Goal: Transaction & Acquisition: Purchase product/service

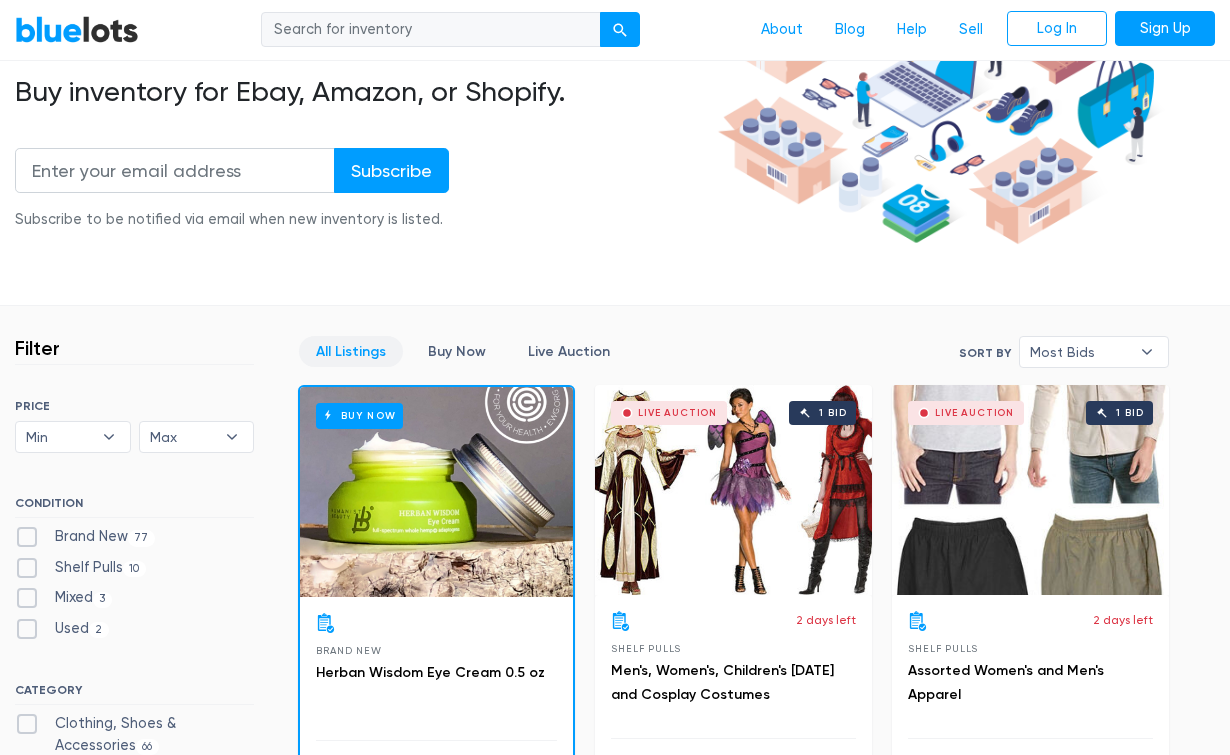
scroll to position [122, 0]
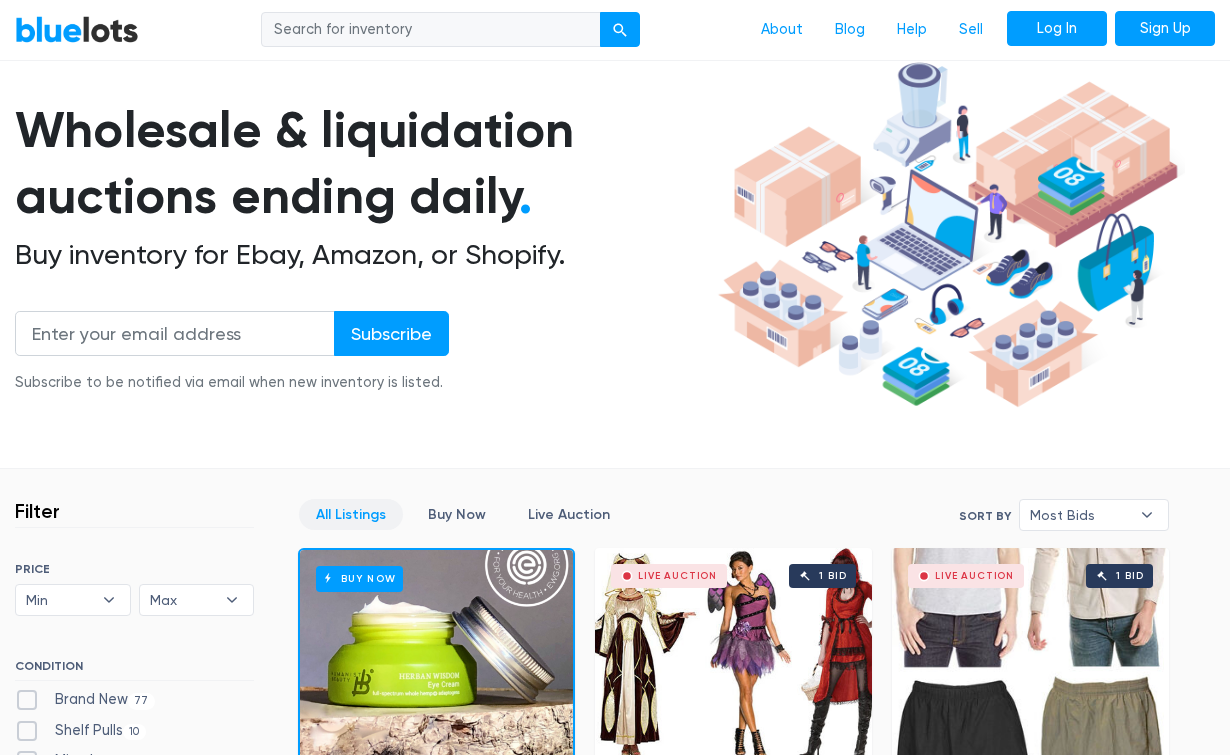
click at [1069, 32] on link "Log In" at bounding box center [1057, 29] width 100 height 36
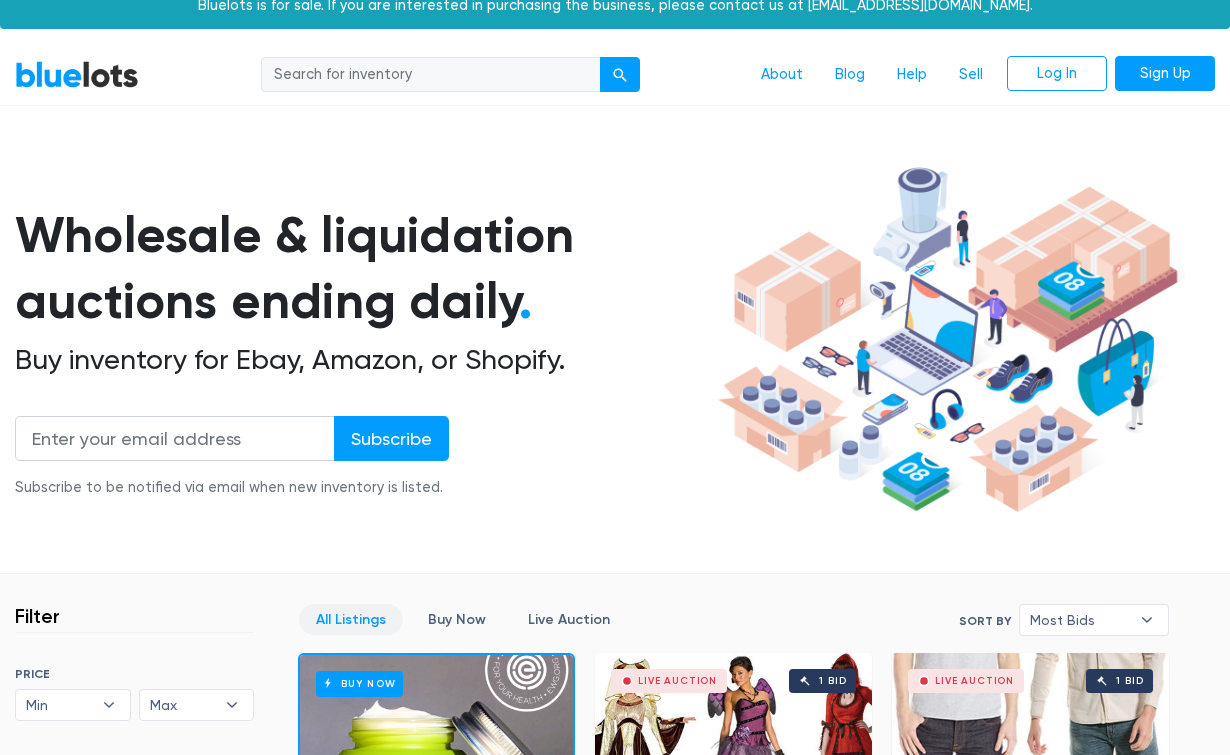
scroll to position [21, 0]
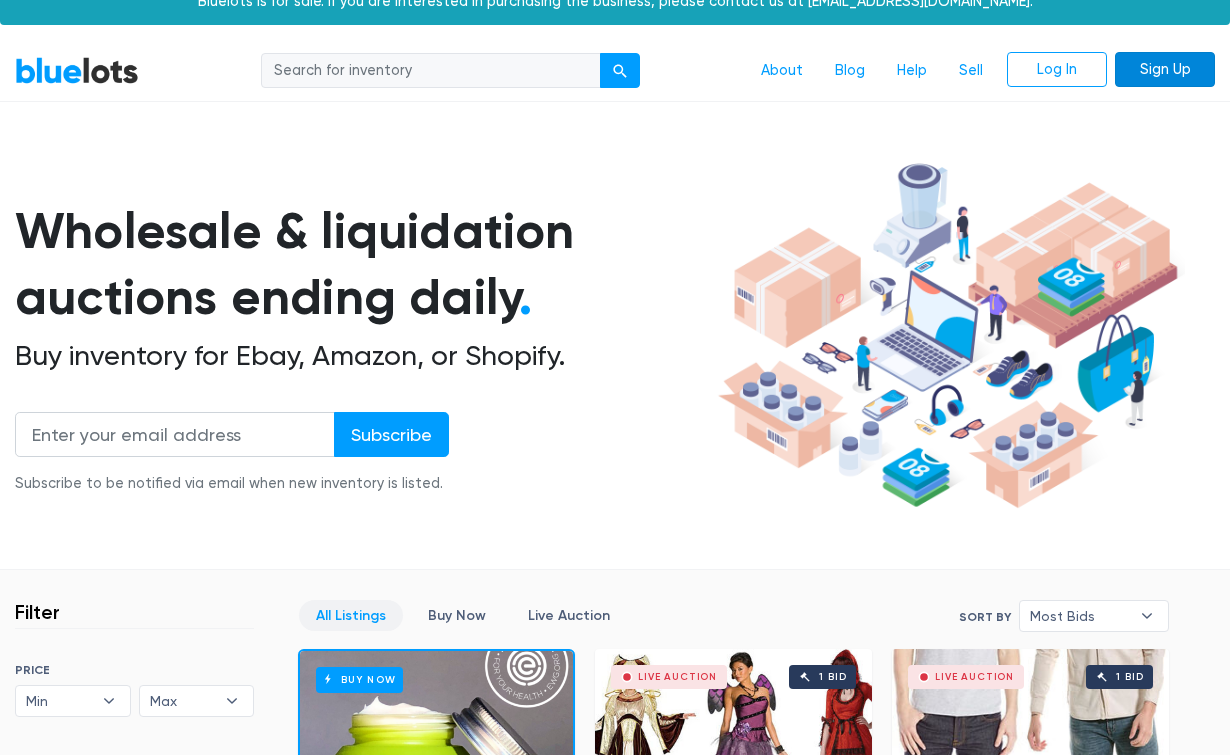
click at [1155, 71] on link "Sign Up" at bounding box center [1165, 70] width 100 height 36
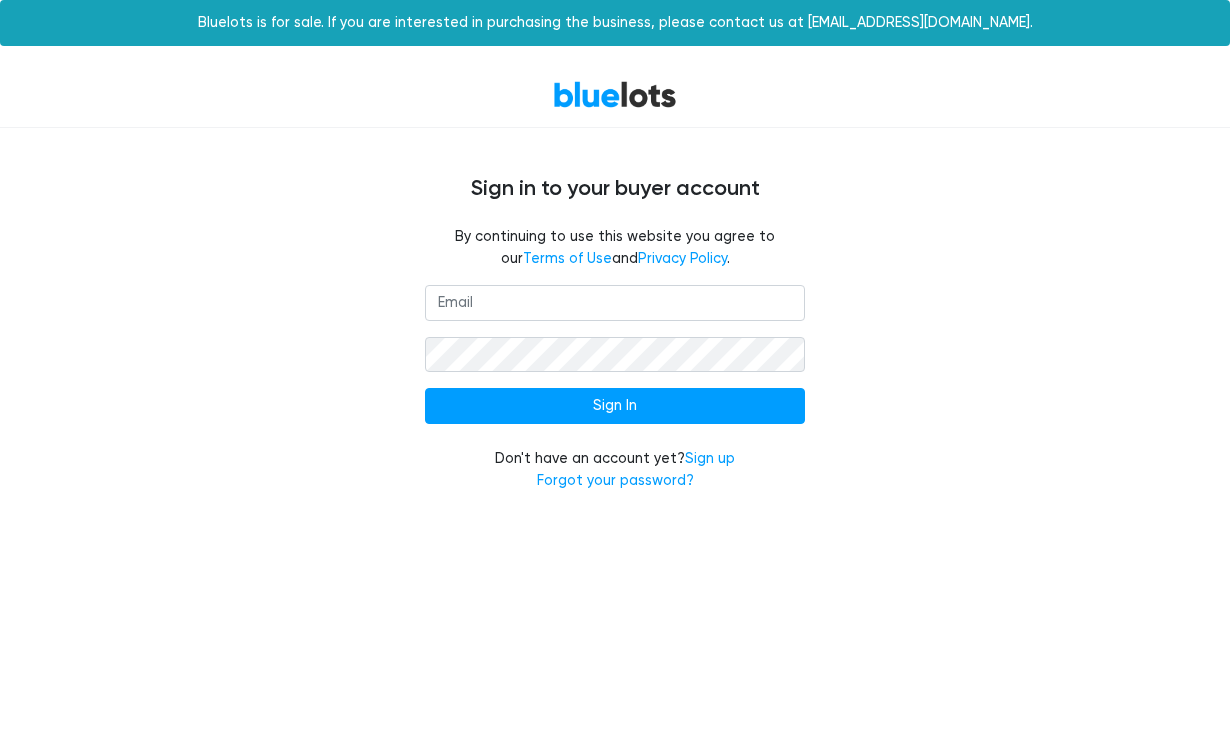
click at [594, 302] on input "email" at bounding box center [615, 303] width 380 height 36
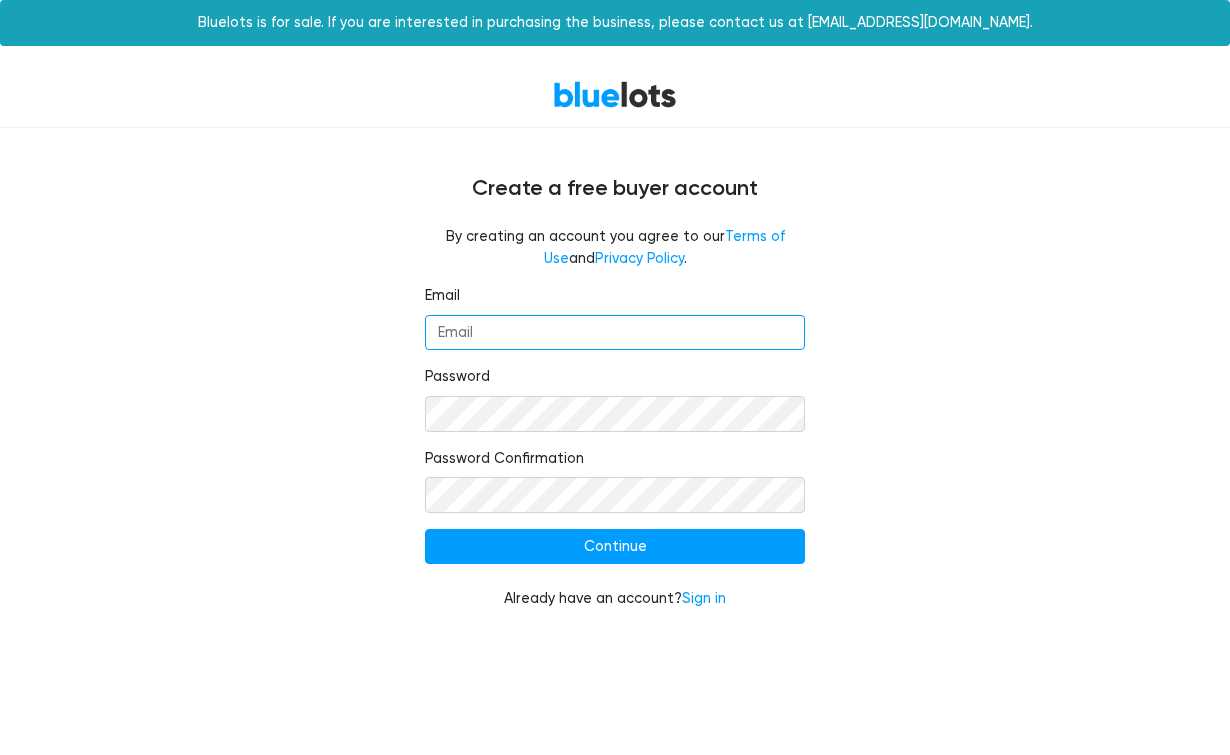
click at [530, 342] on input "Email" at bounding box center [615, 333] width 380 height 36
type input "emontrichard@me.com"
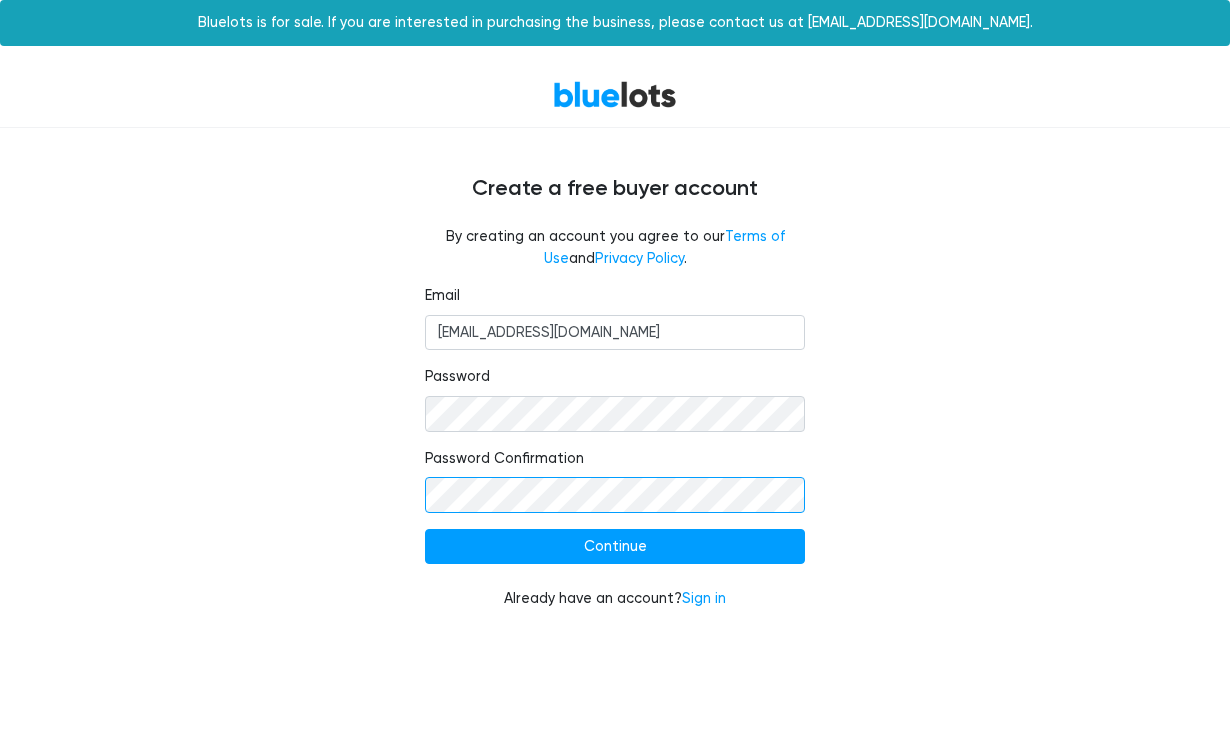
click at [615, 541] on input "Continue" at bounding box center [615, 547] width 380 height 36
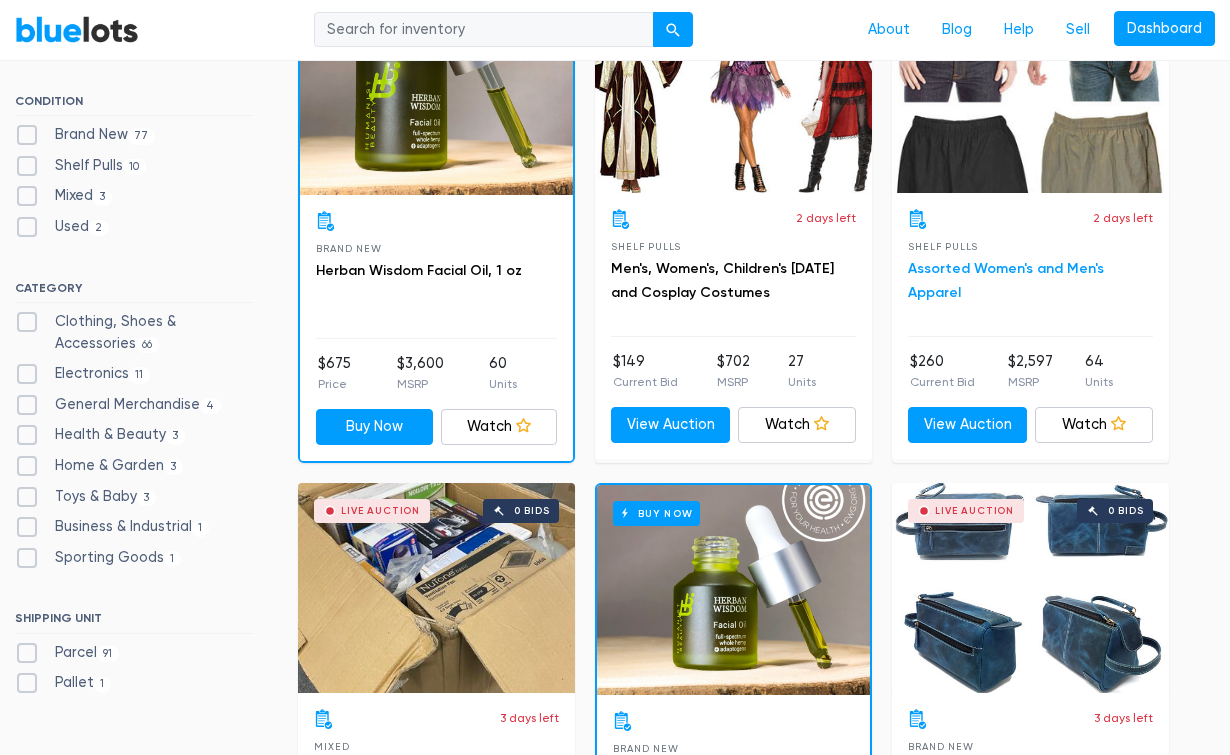
scroll to position [954, 0]
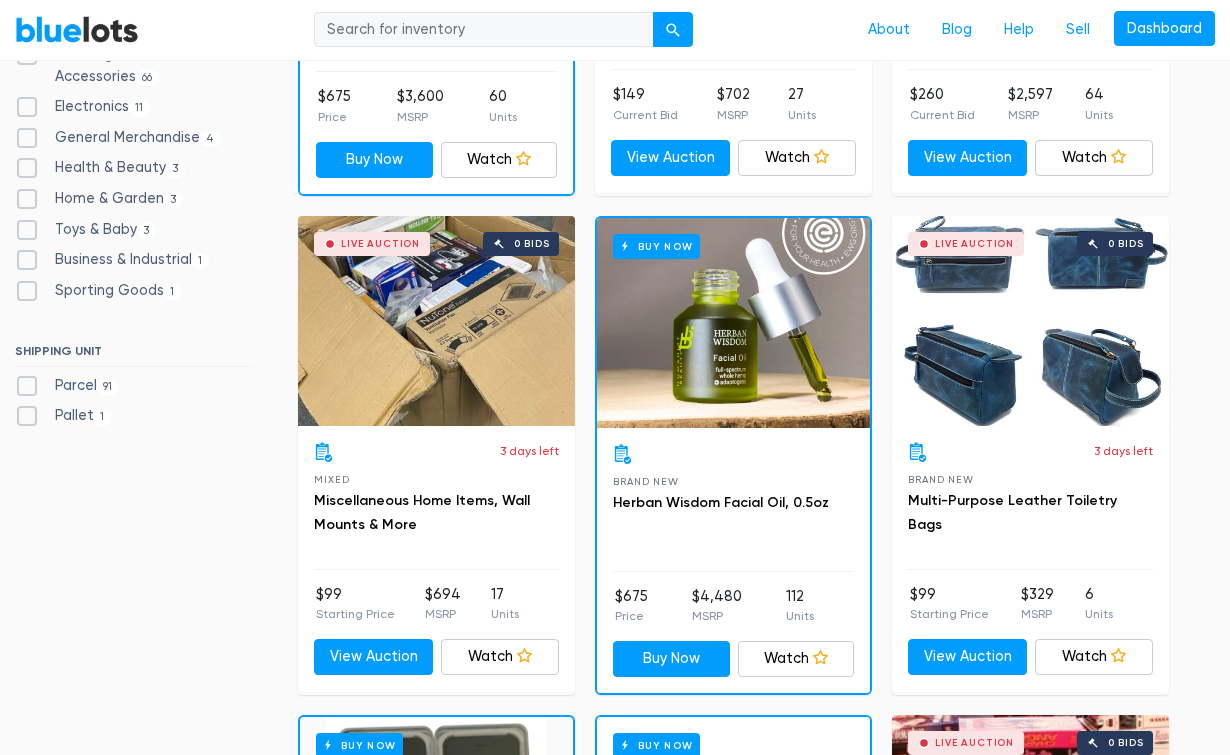
click at [1052, 357] on div "Live Auction 0 bids" at bounding box center [1030, 321] width 277 height 210
click at [513, 359] on div "Live Auction 0 bids" at bounding box center [436, 321] width 277 height 210
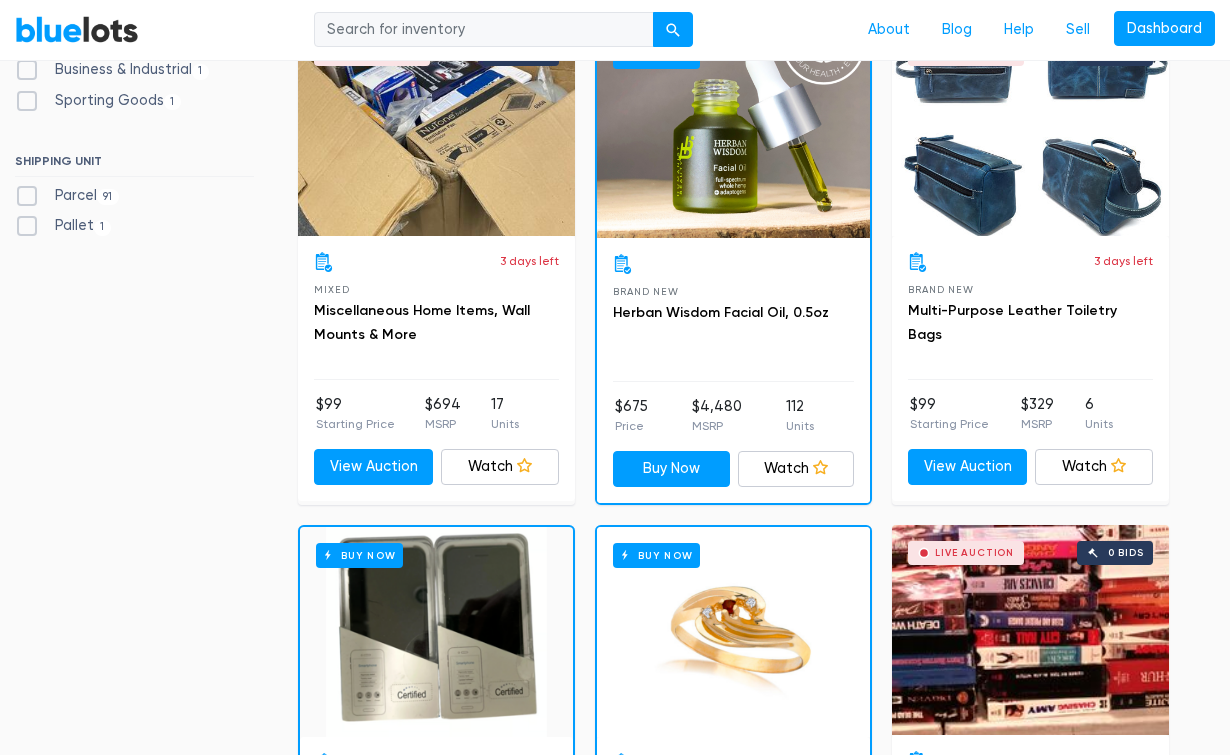
scroll to position [1417, 0]
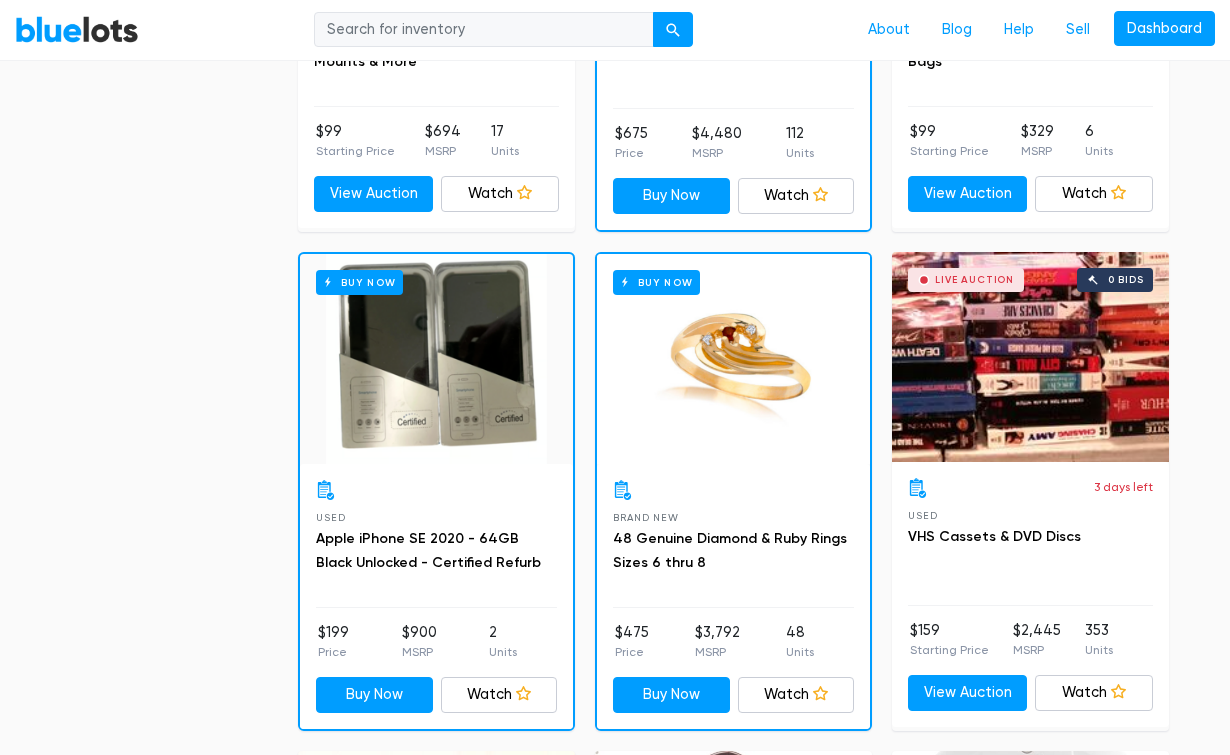
click at [714, 385] on div "Buy Now" at bounding box center [733, 359] width 273 height 210
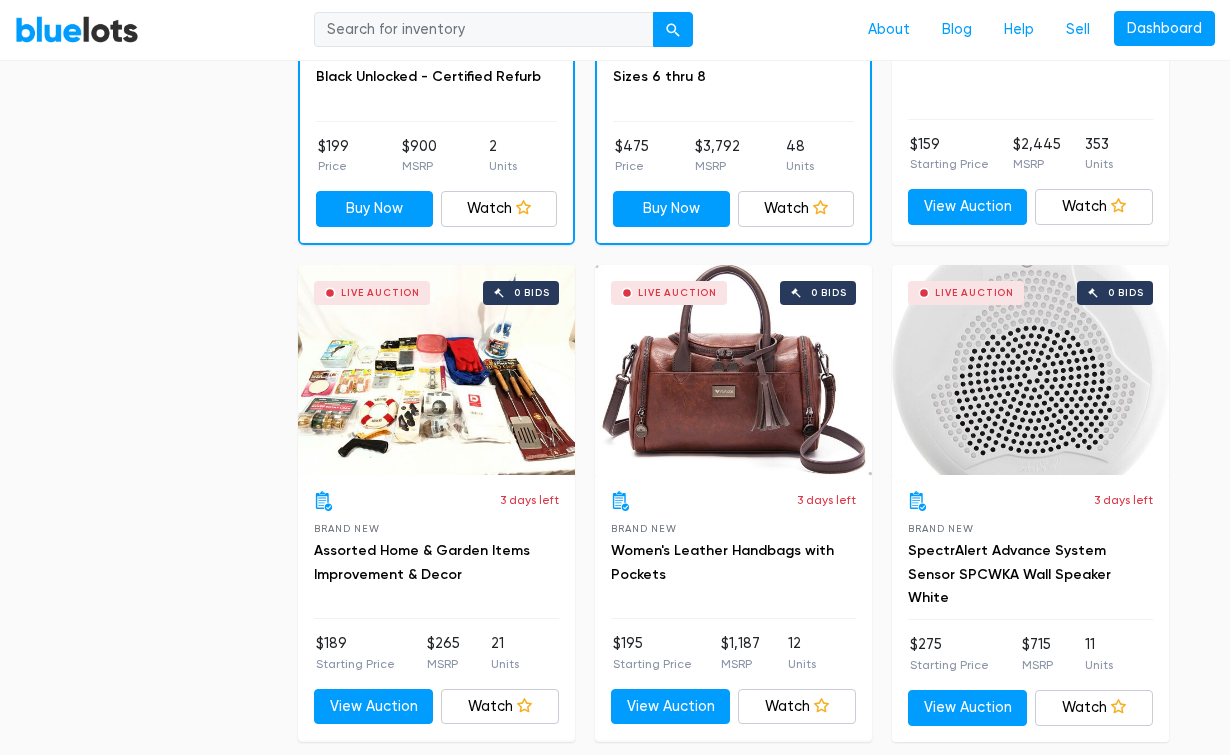
scroll to position [2004, 0]
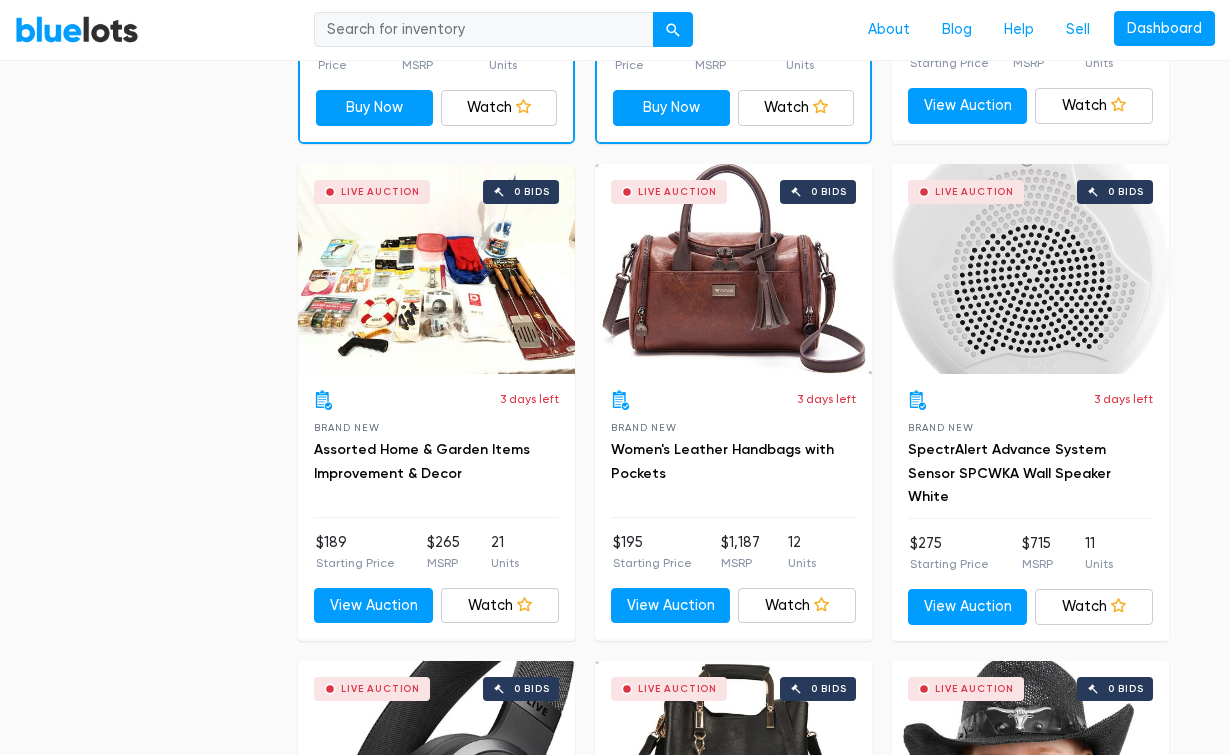
click at [720, 236] on div "Live Auction 0 bids" at bounding box center [733, 269] width 277 height 210
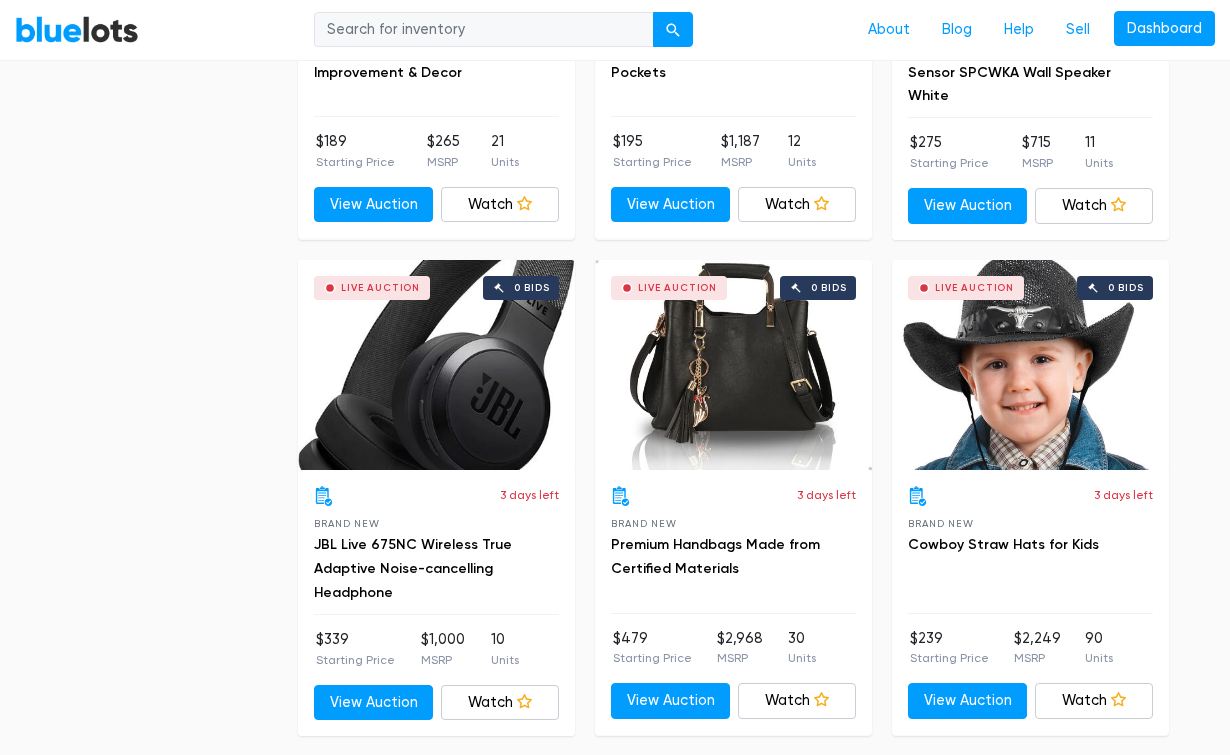
scroll to position [2567, 0]
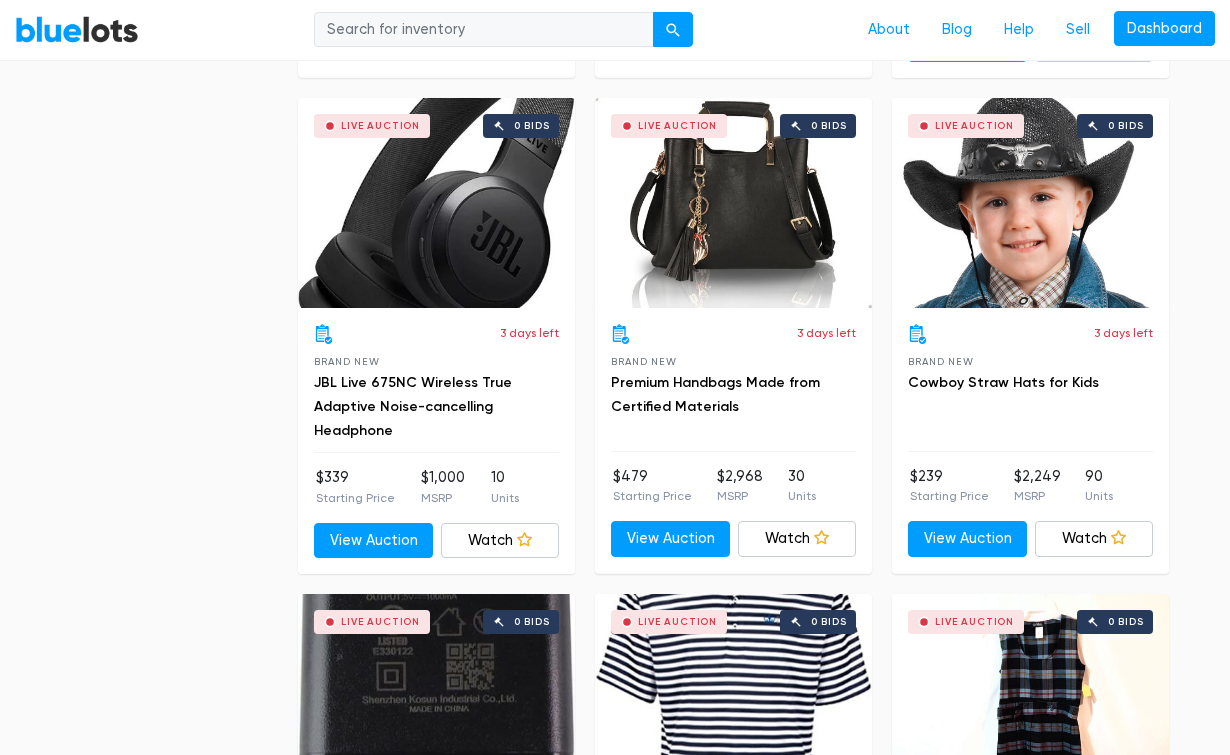
click at [723, 183] on div "Live Auction 0 bids" at bounding box center [733, 203] width 277 height 210
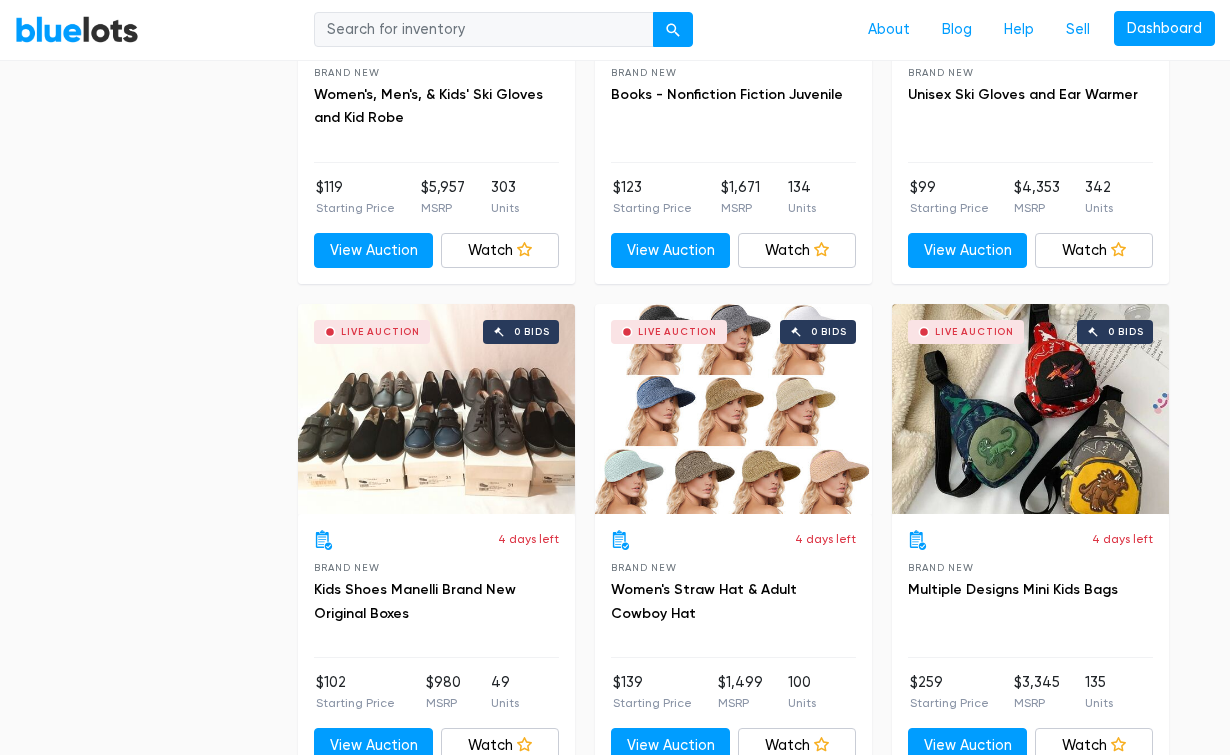
scroll to position [4950, 0]
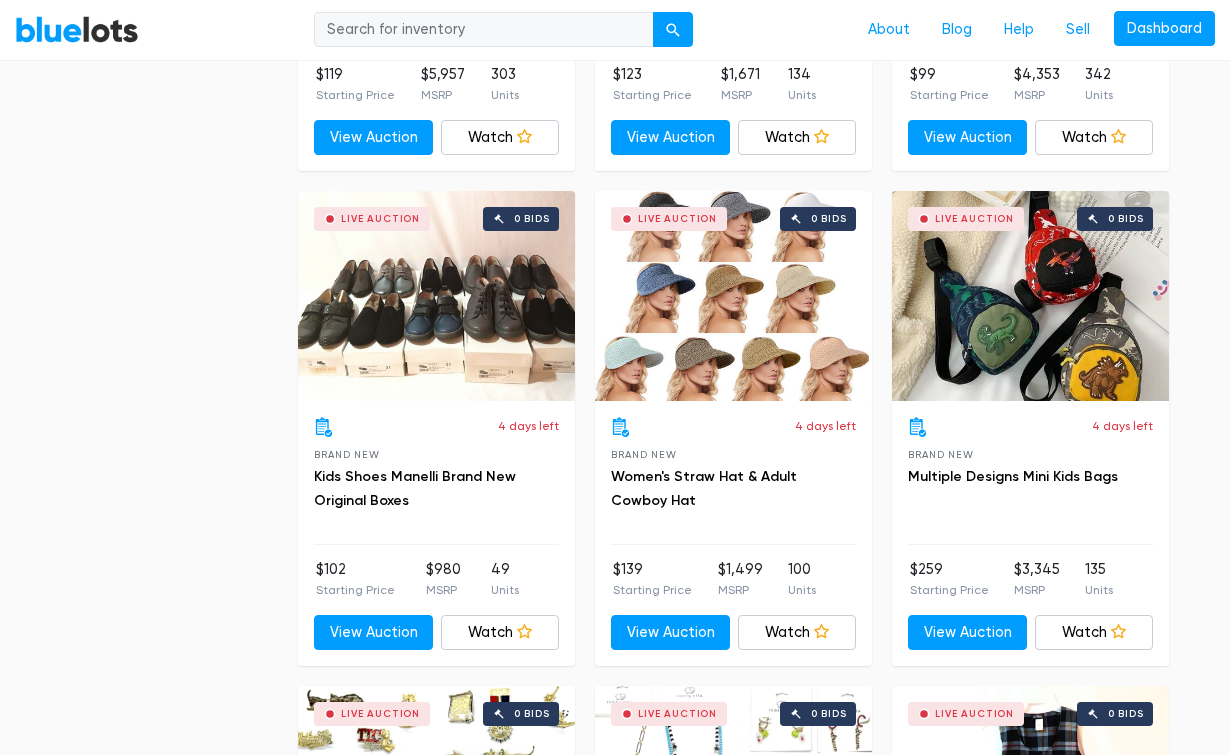
click at [1031, 334] on div "Live Auction 0 bids" at bounding box center [1030, 296] width 277 height 210
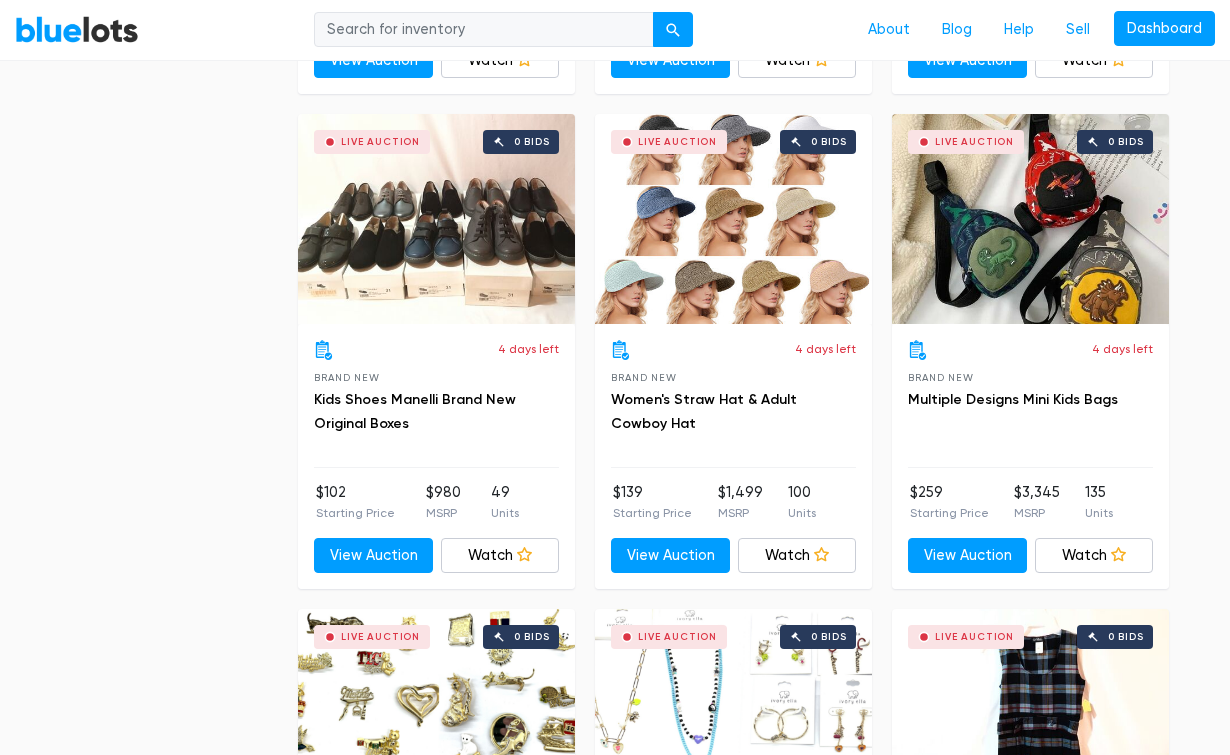
scroll to position [5027, 0]
click at [448, 232] on div "Live Auction 0 bids" at bounding box center [436, 219] width 277 height 210
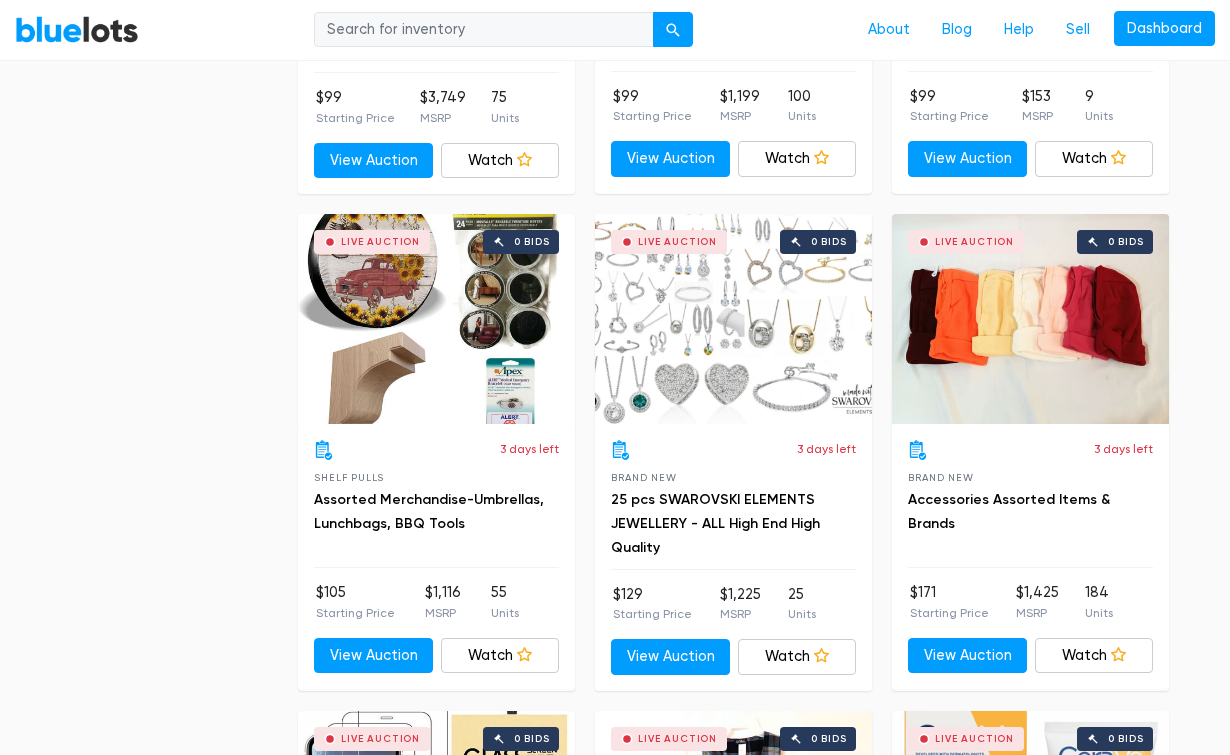
scroll to position [6428, 0]
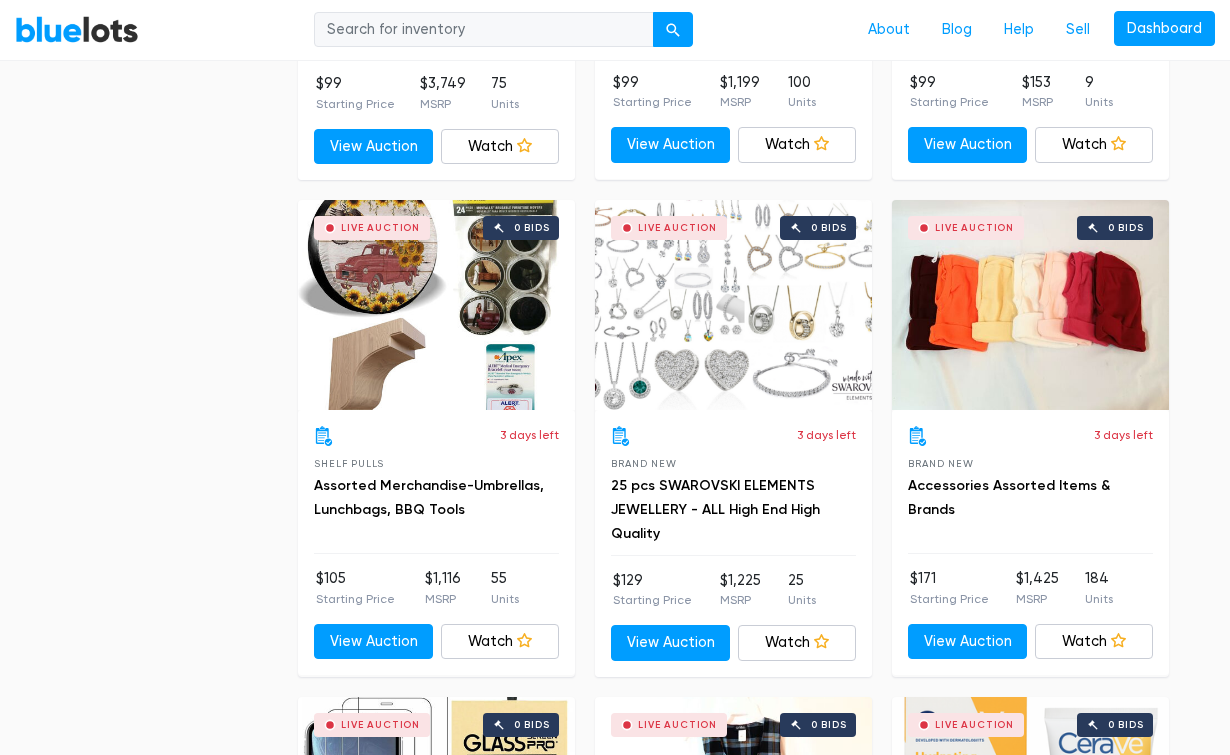
click at [1110, 315] on div "Live Auction 0 bids" at bounding box center [1030, 305] width 277 height 210
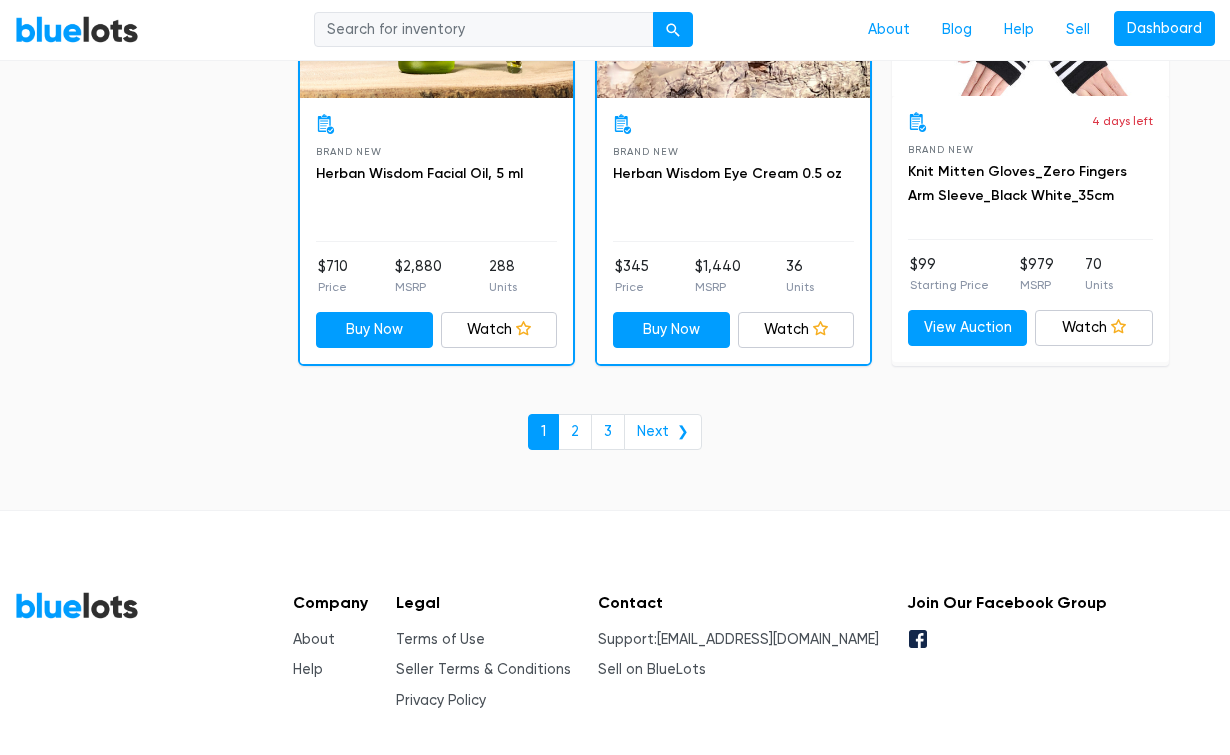
scroll to position [8732, 0]
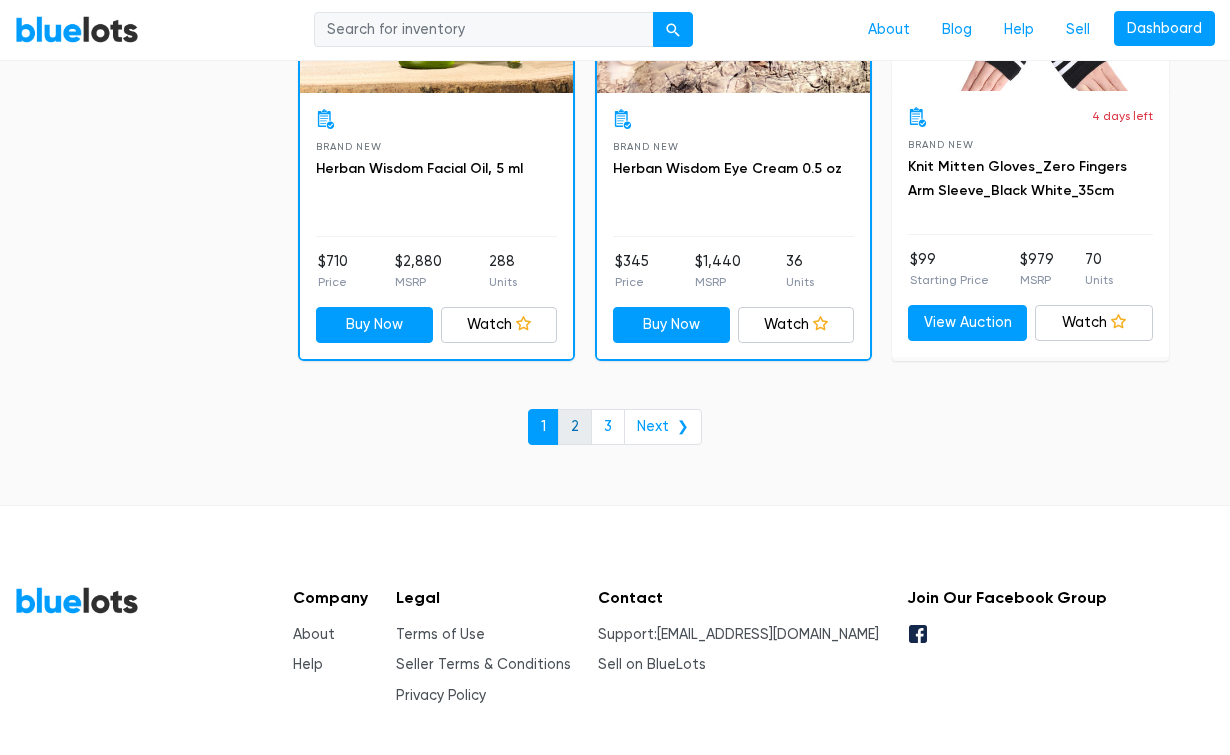
click at [580, 409] on link "2" at bounding box center [575, 427] width 34 height 36
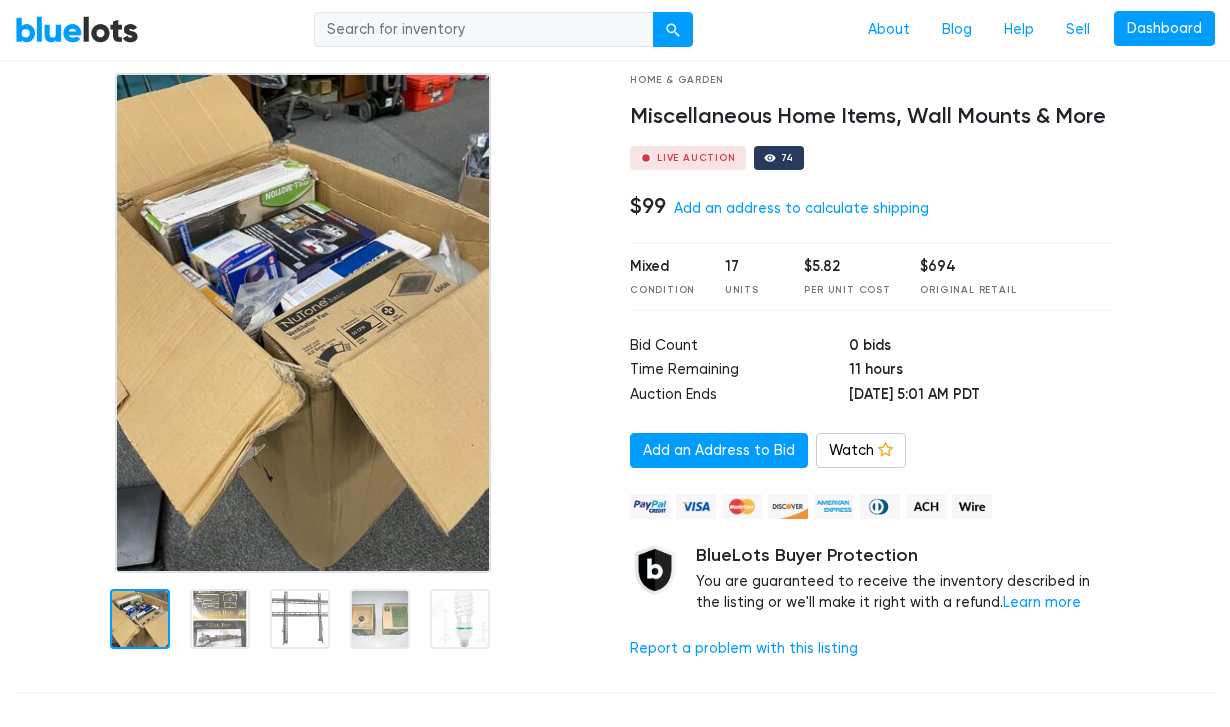
scroll to position [112, 0]
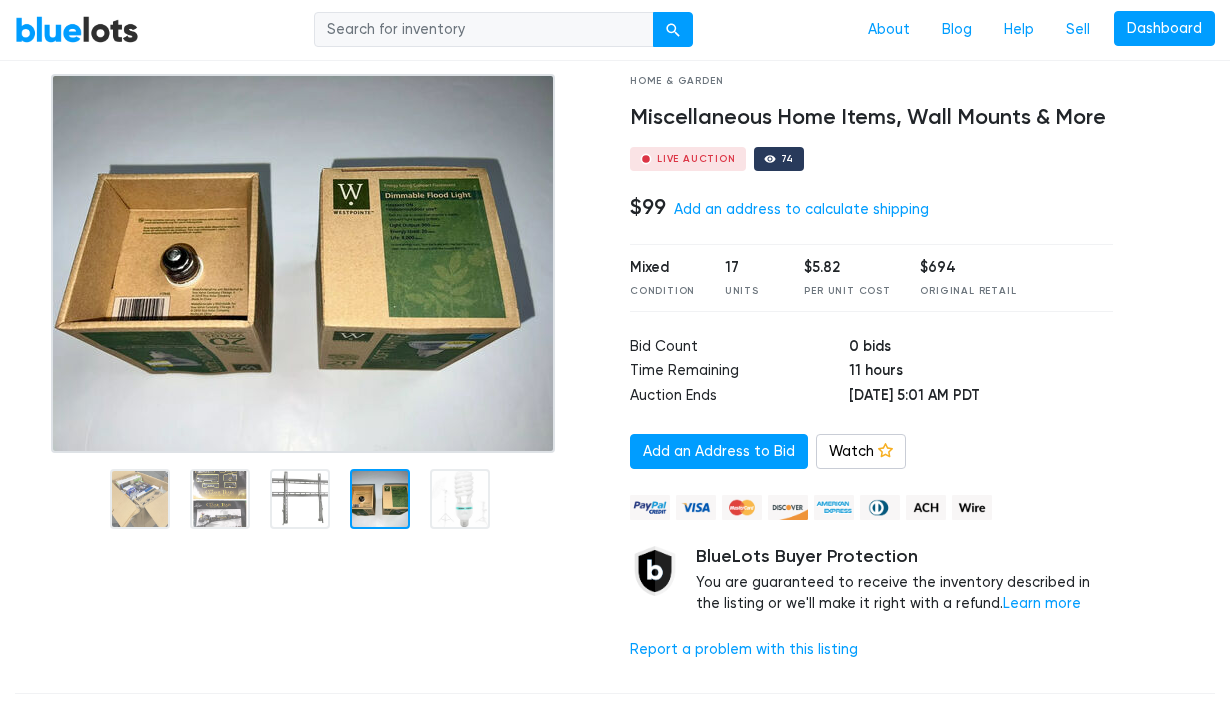
click at [373, 484] on div at bounding box center [380, 499] width 60 height 60
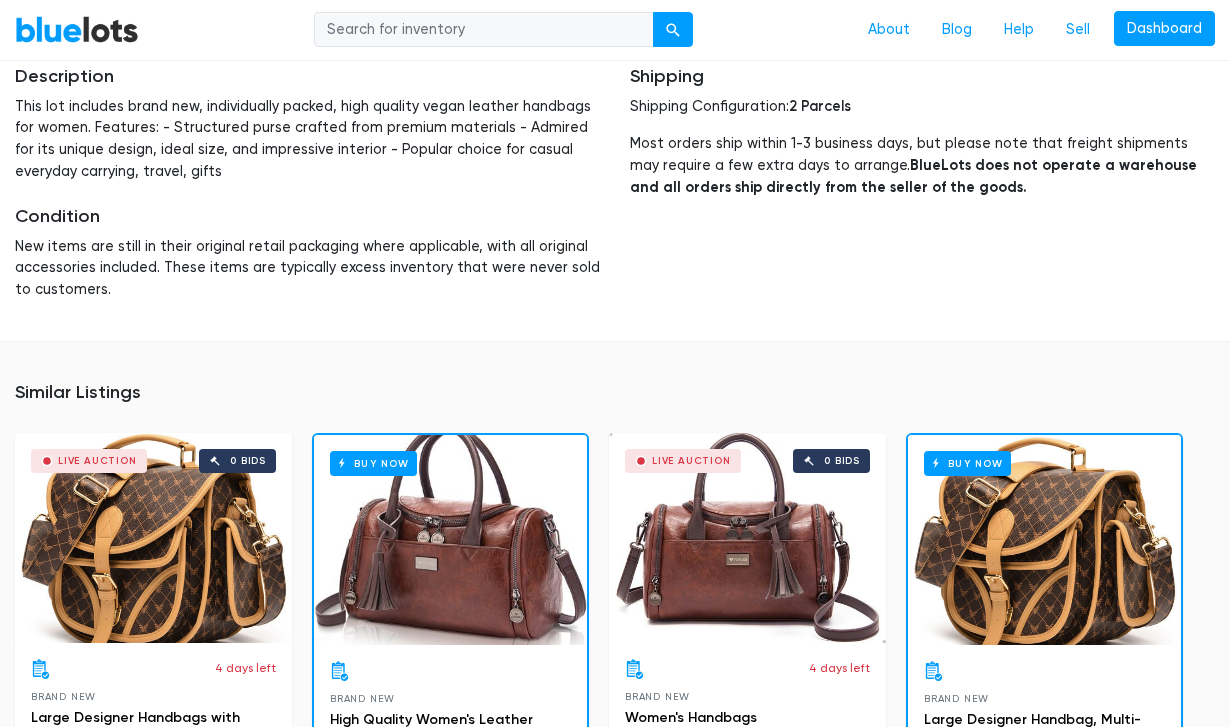
scroll to position [1294, 0]
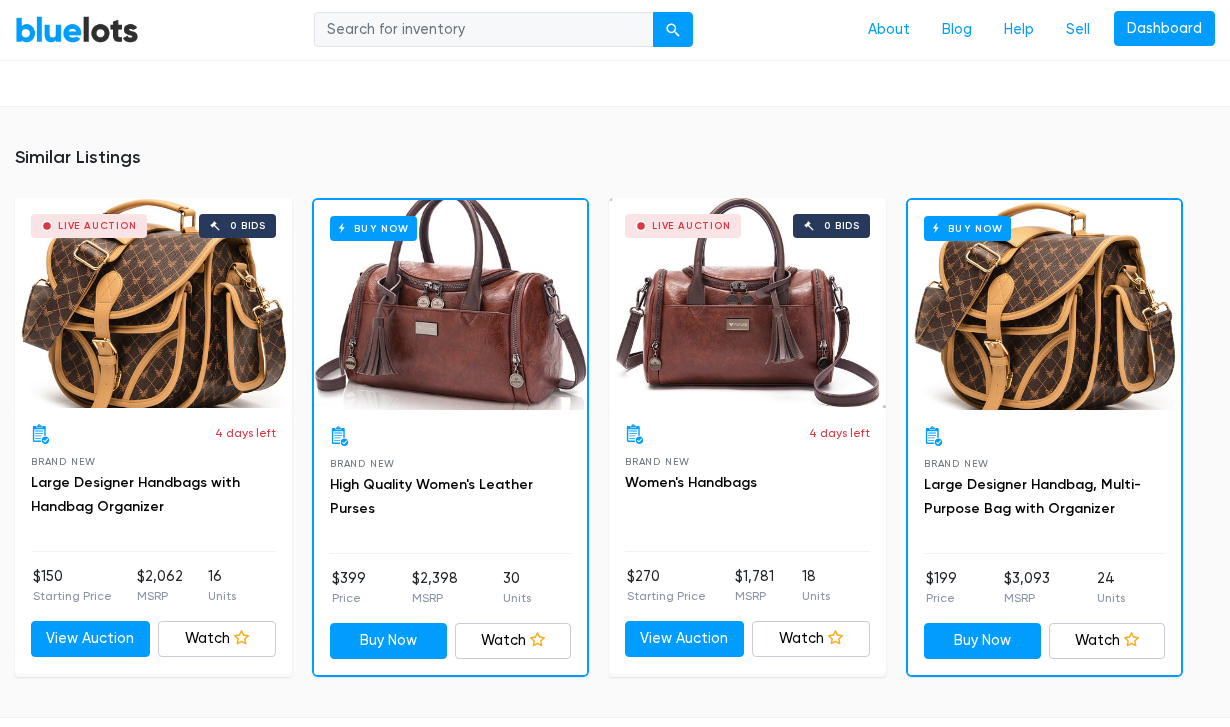
click at [164, 312] on div "Live Auction 0 bids" at bounding box center [153, 303] width 277 height 210
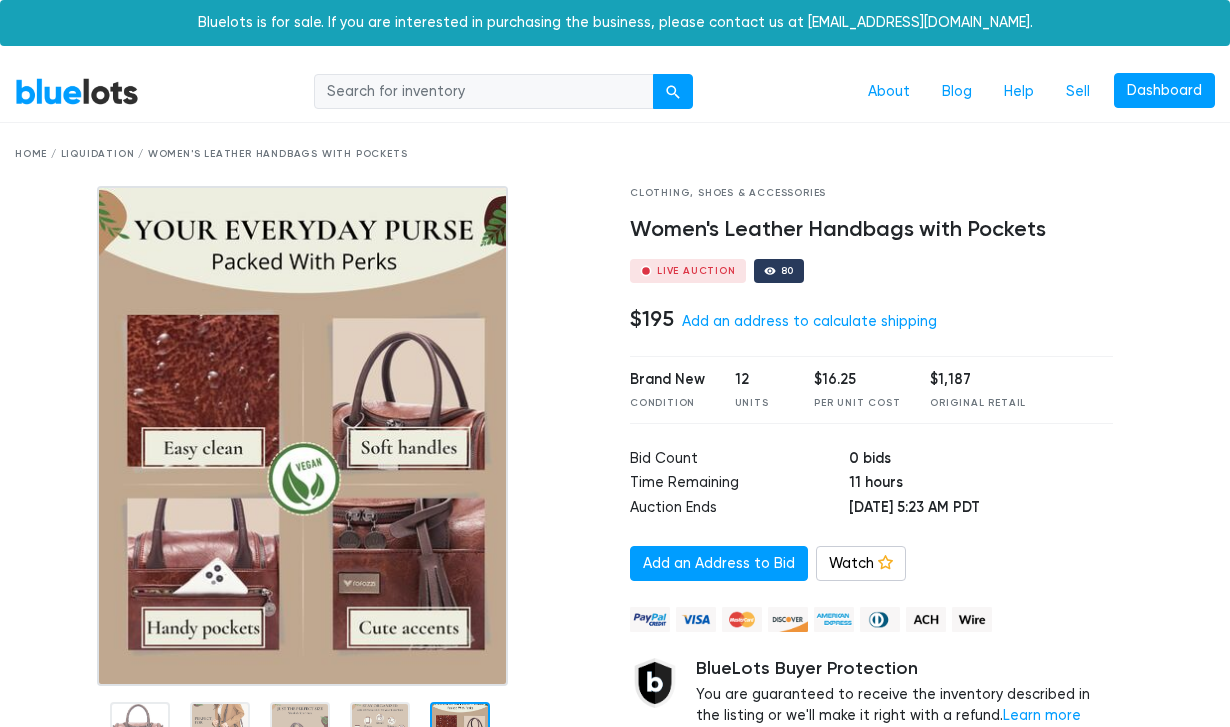
scroll to position [0, 0]
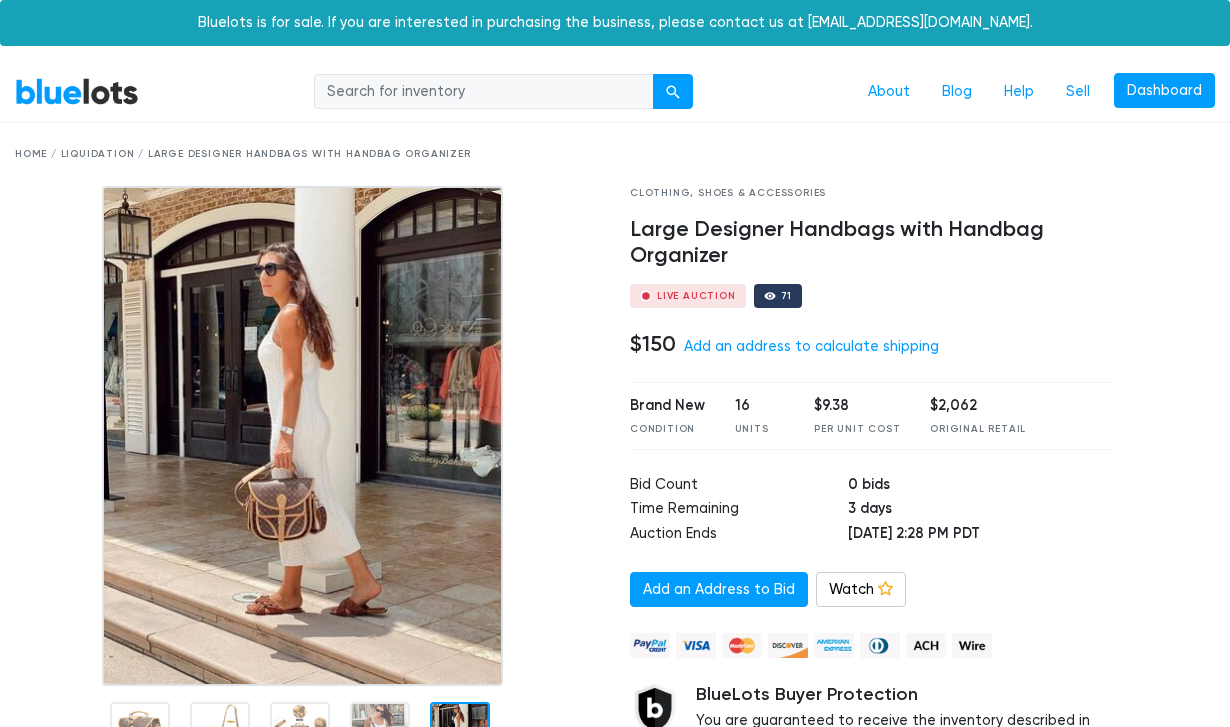
click at [695, 295] on div "Live Auction" at bounding box center [696, 296] width 79 height 10
click at [879, 581] on icon at bounding box center [885, 588] width 15 height 15
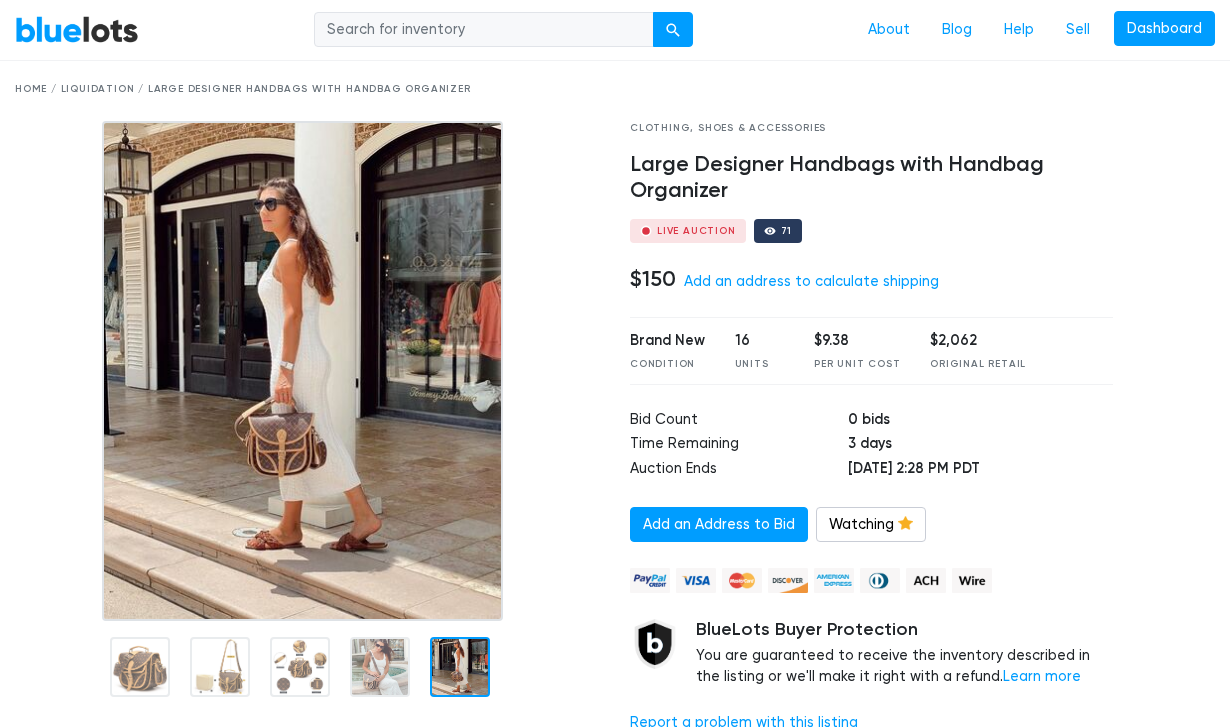
scroll to position [297, 0]
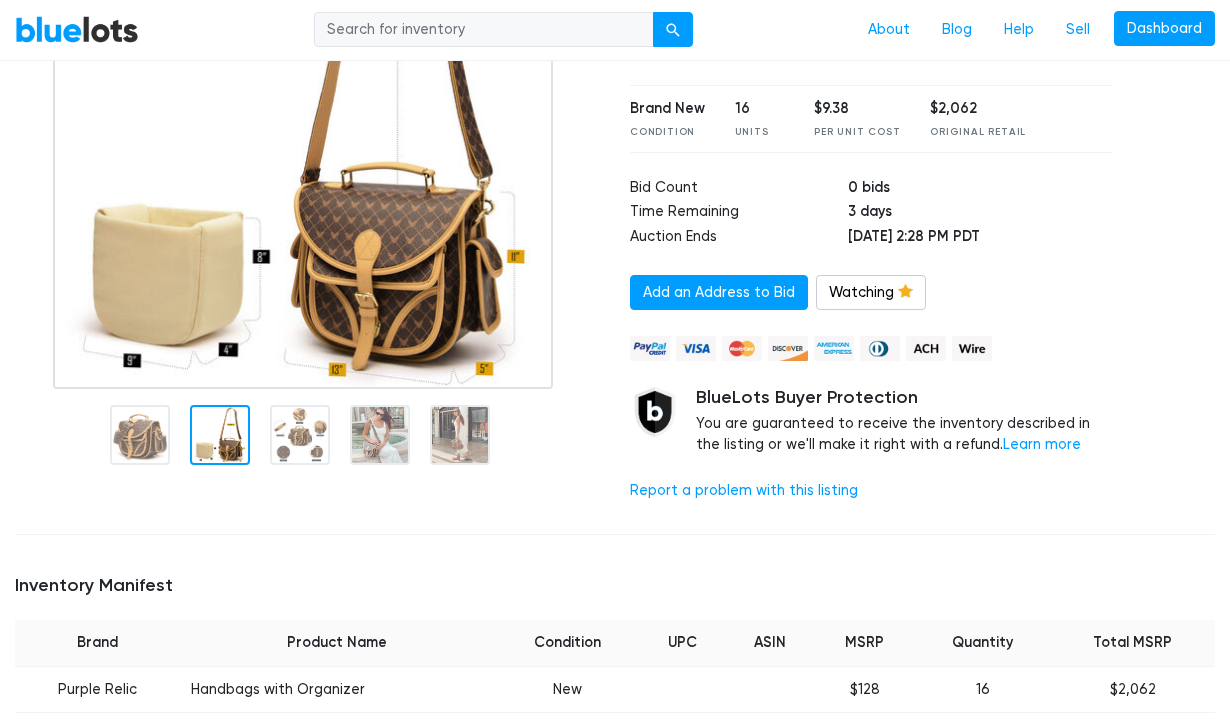
click at [201, 433] on div at bounding box center [220, 435] width 60 height 60
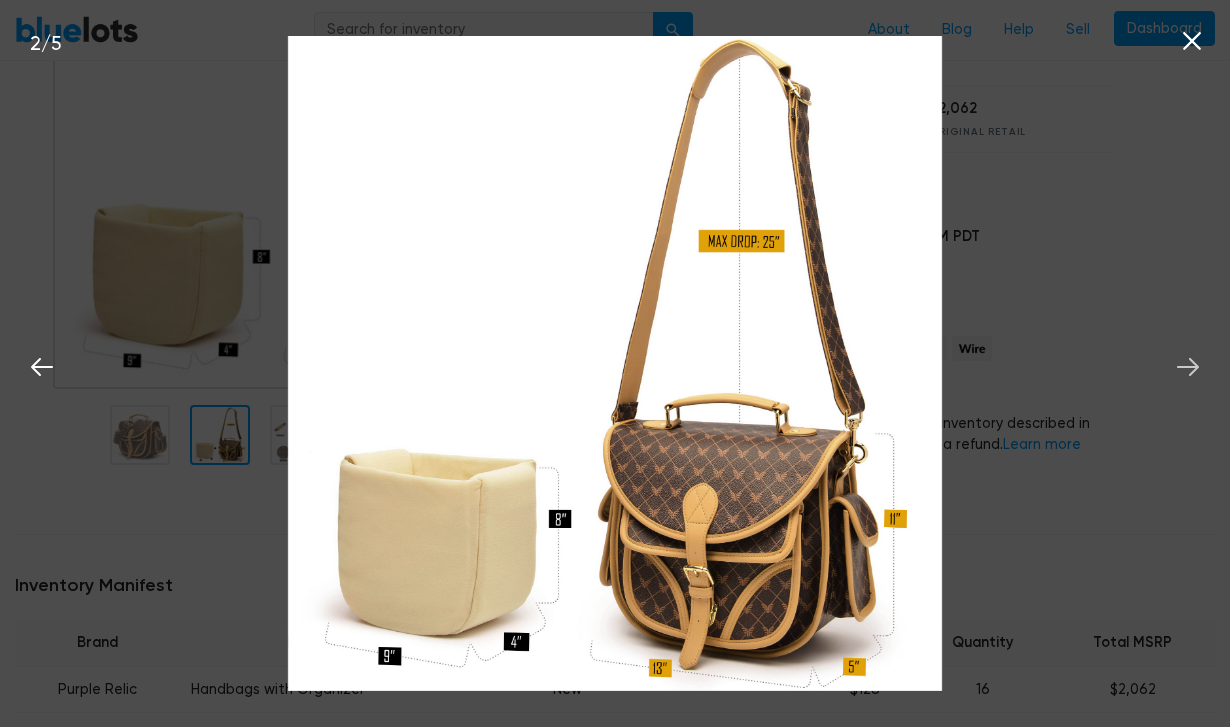
click at [1191, 367] on icon at bounding box center [1188, 367] width 22 height 18
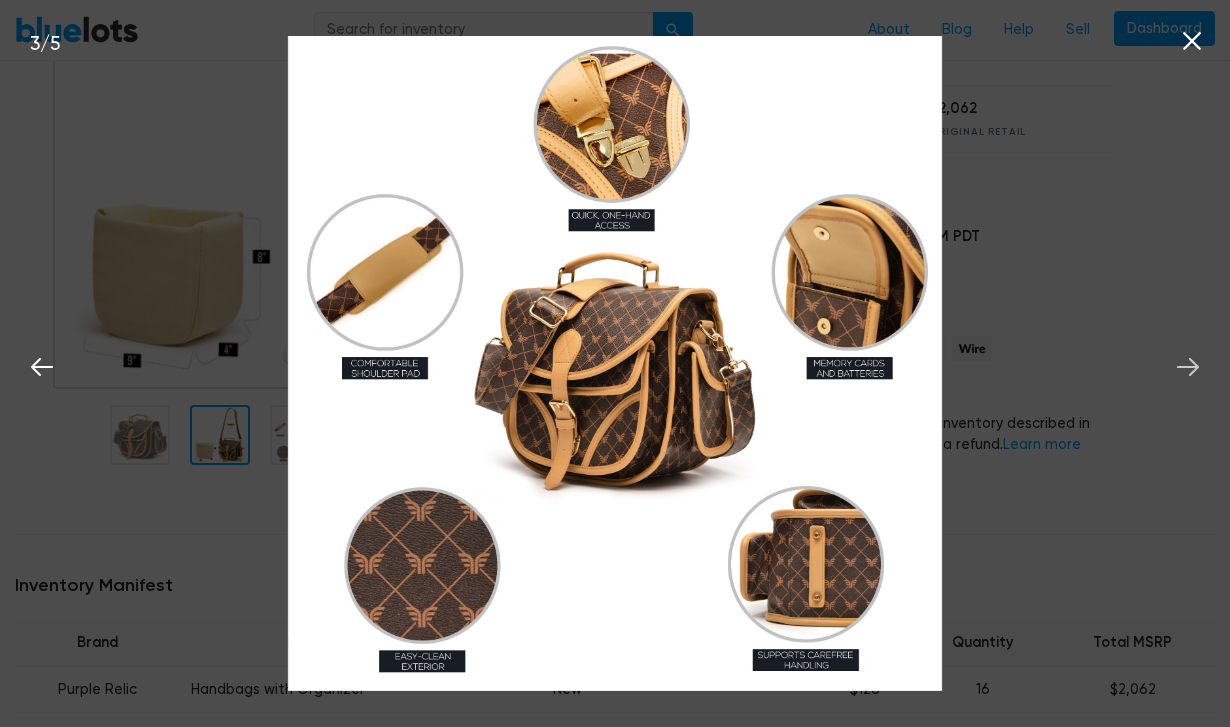
click at [1191, 367] on icon at bounding box center [1188, 367] width 22 height 18
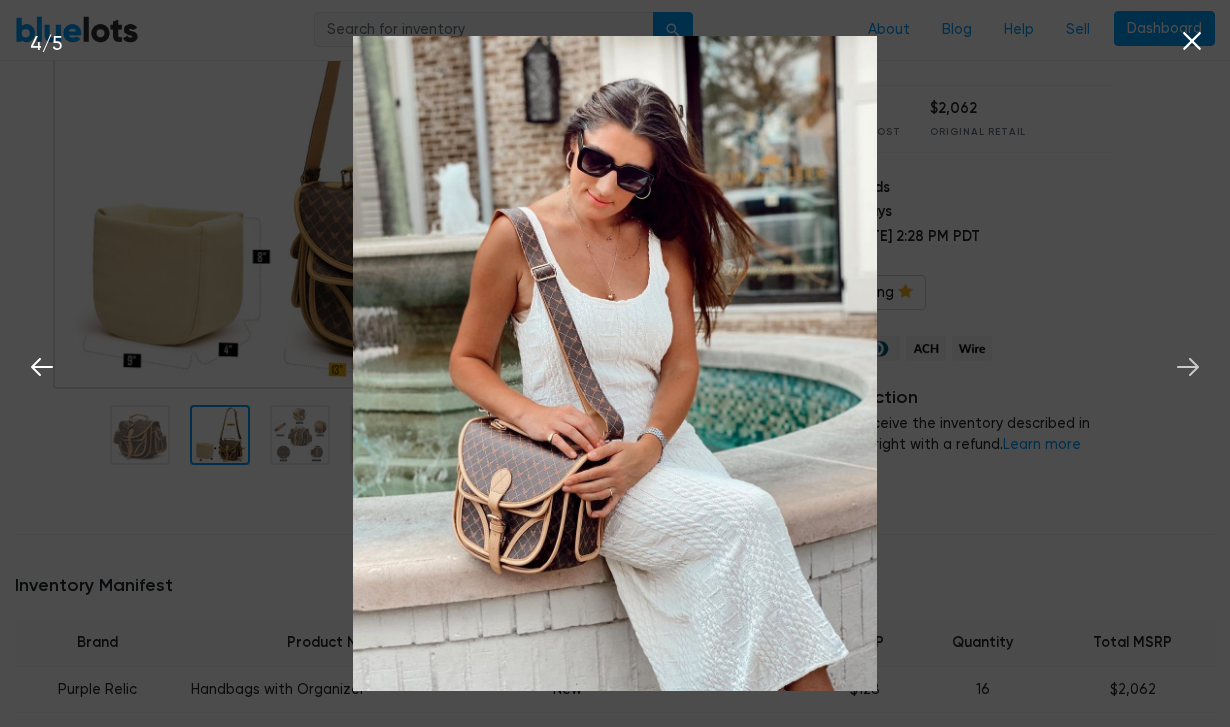
click at [1191, 368] on icon at bounding box center [1188, 367] width 22 height 18
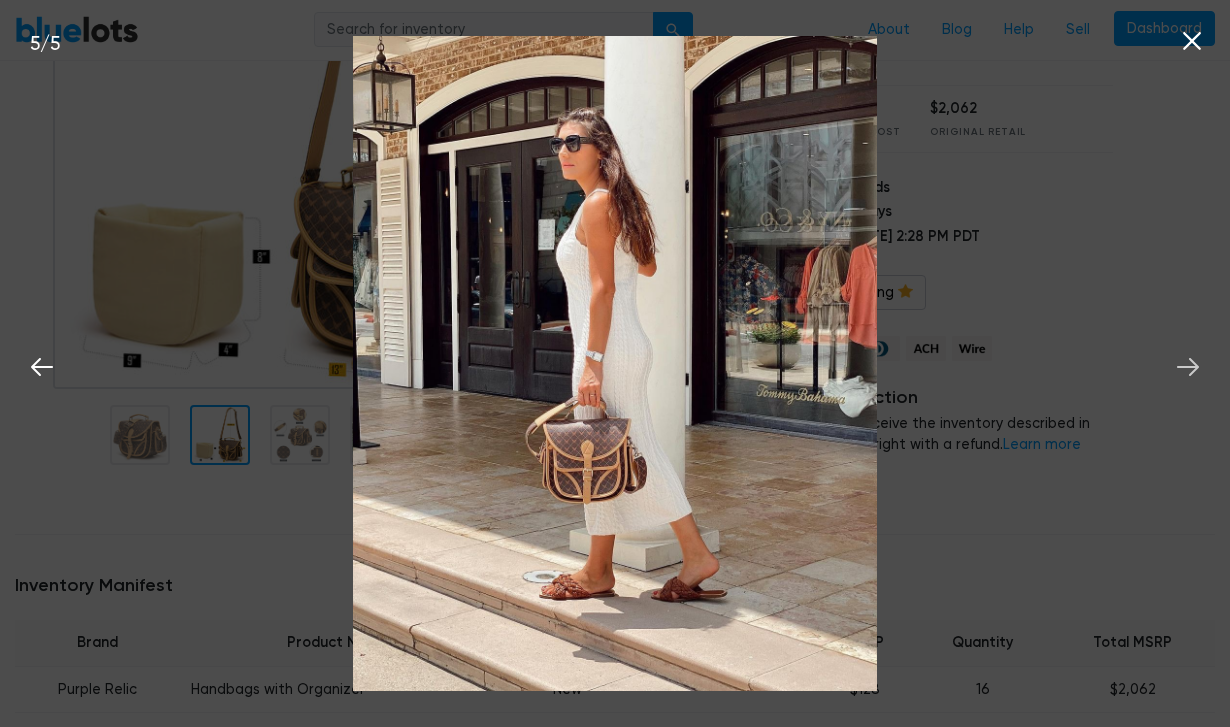
click at [1191, 368] on icon at bounding box center [1188, 367] width 22 height 18
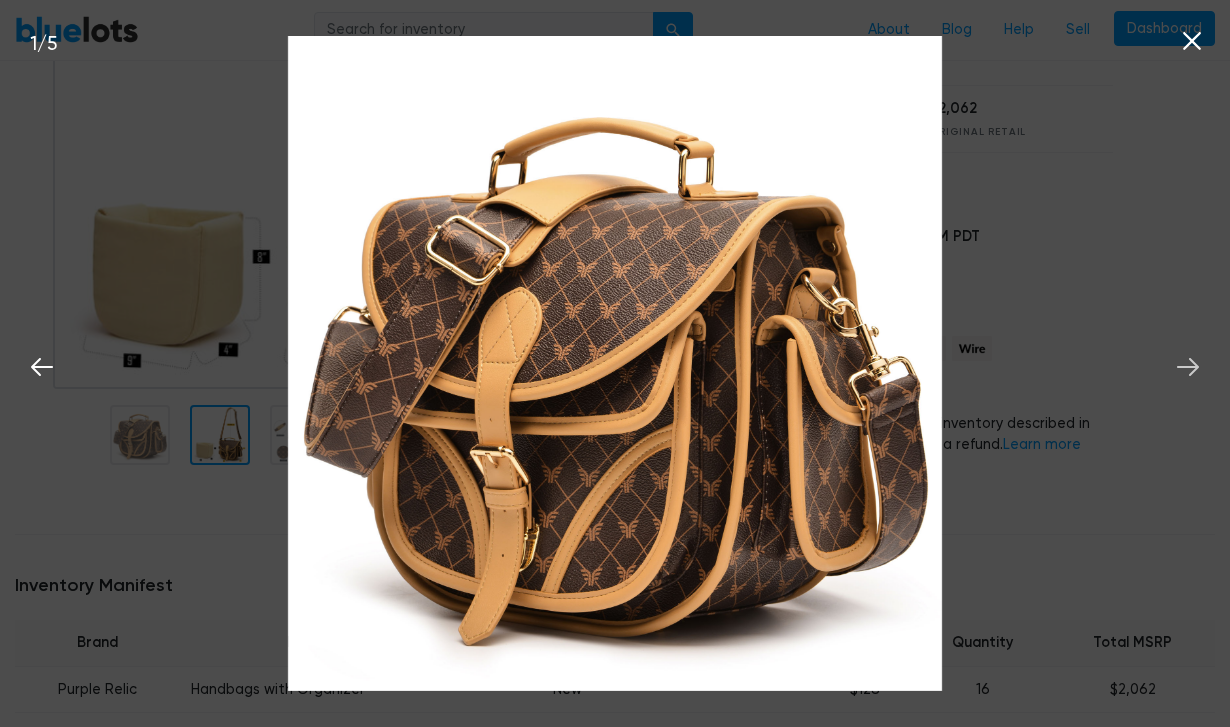
click at [1191, 368] on icon at bounding box center [1188, 367] width 22 height 18
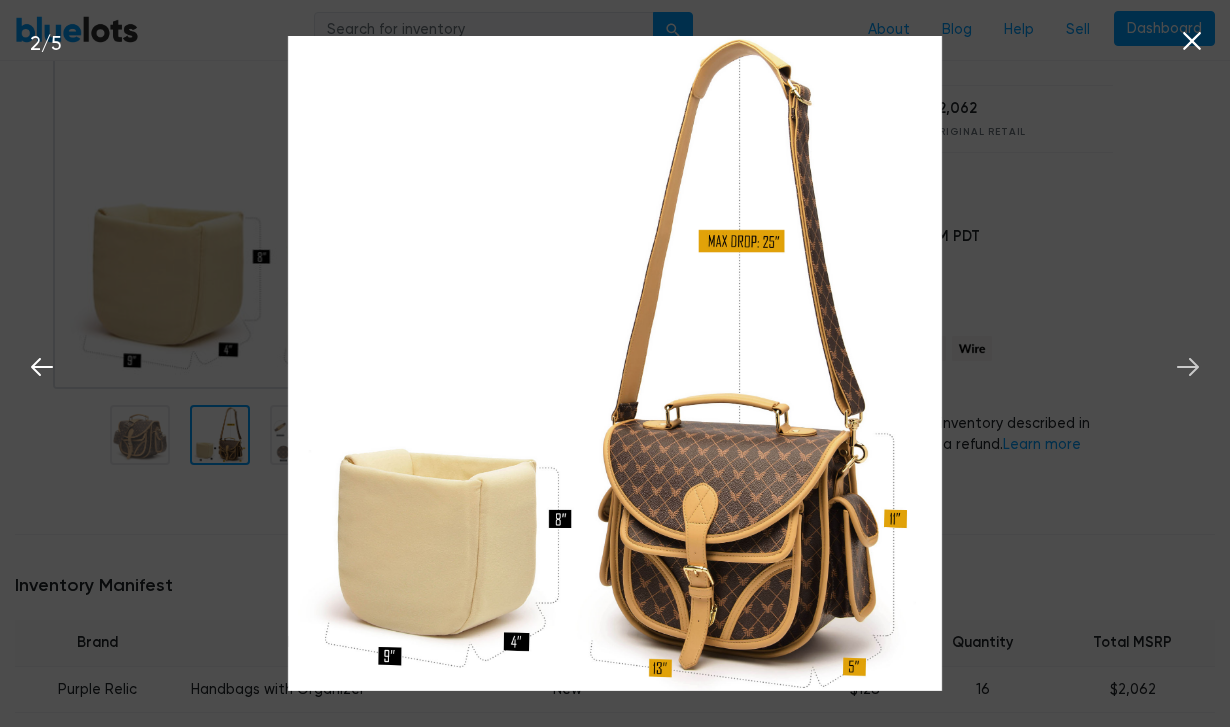
click at [1191, 368] on icon at bounding box center [1188, 367] width 22 height 18
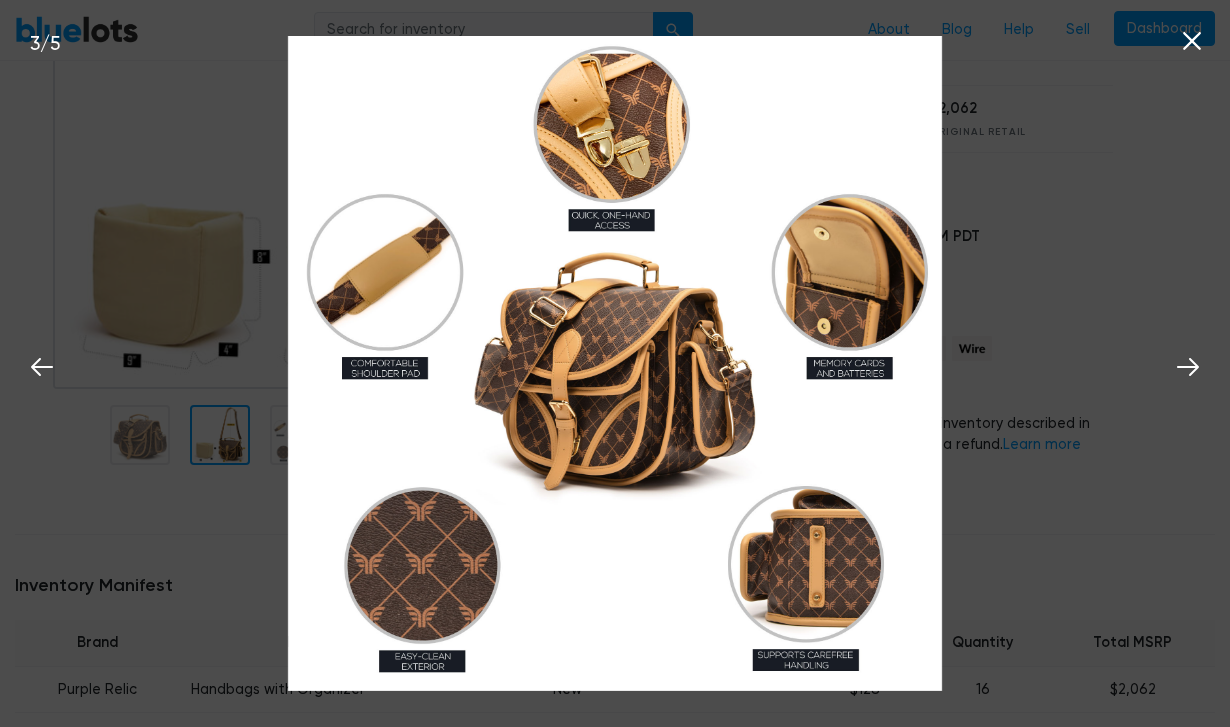
click at [1200, 50] on icon at bounding box center [1192, 41] width 18 height 18
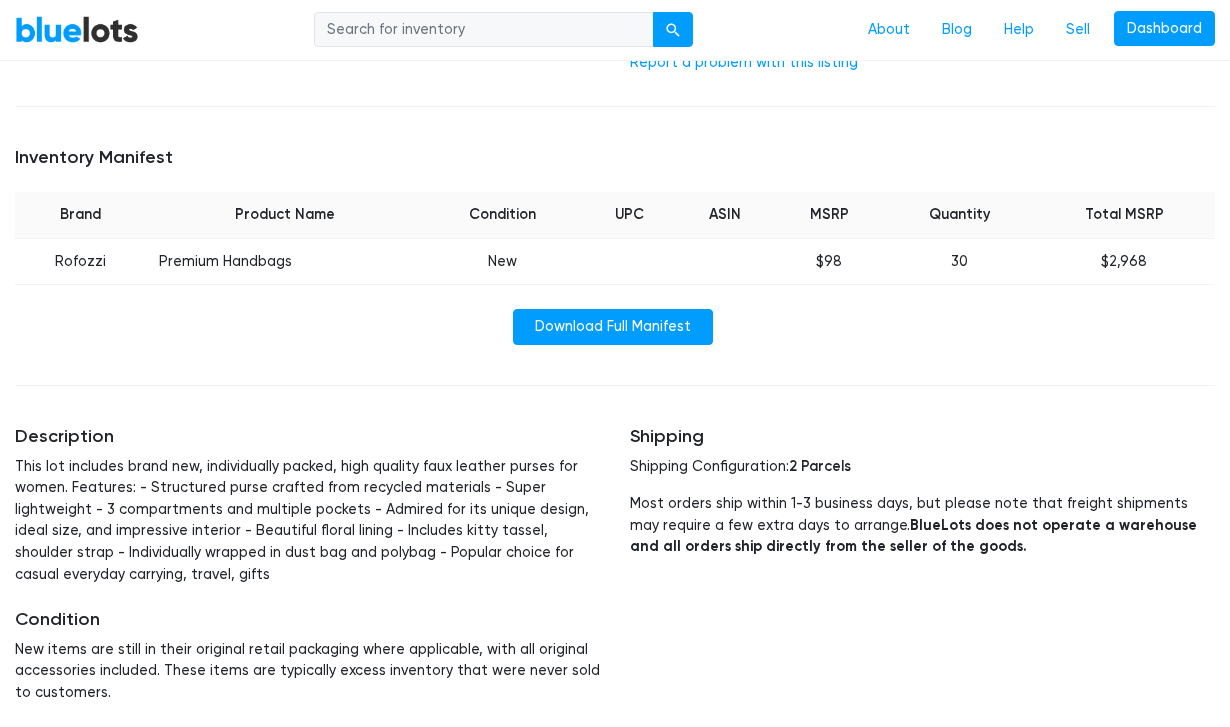
scroll to position [775, 0]
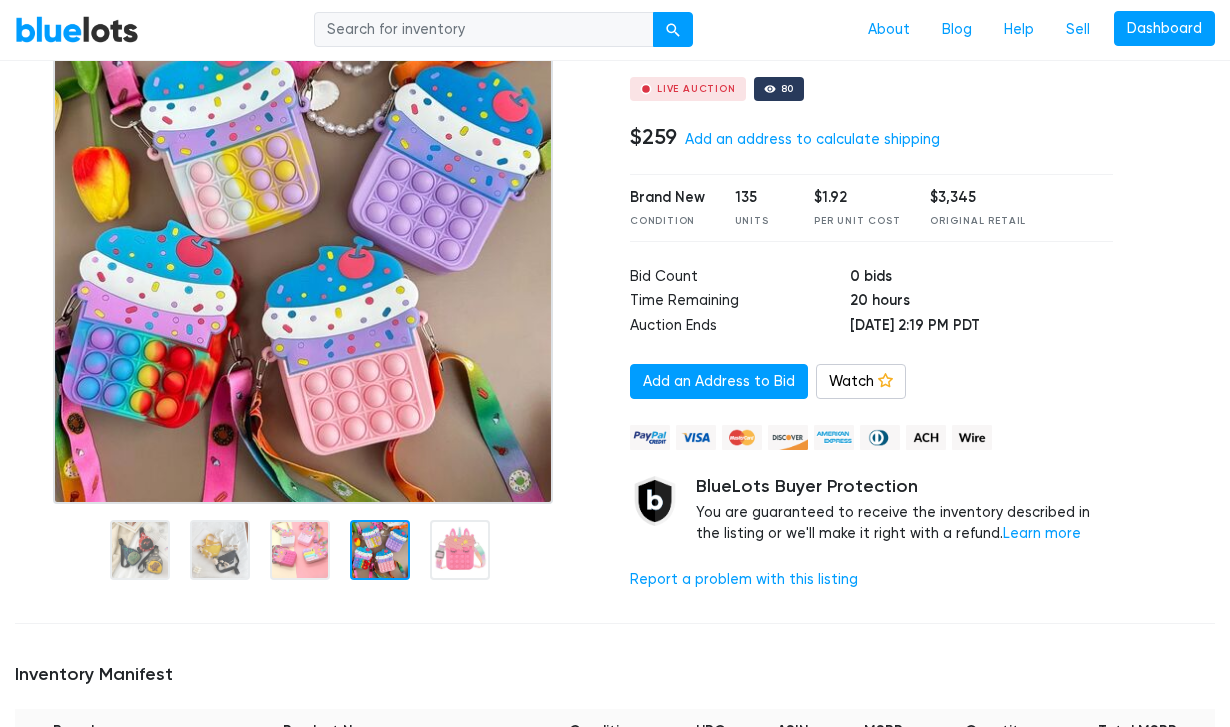
scroll to position [161, 0]
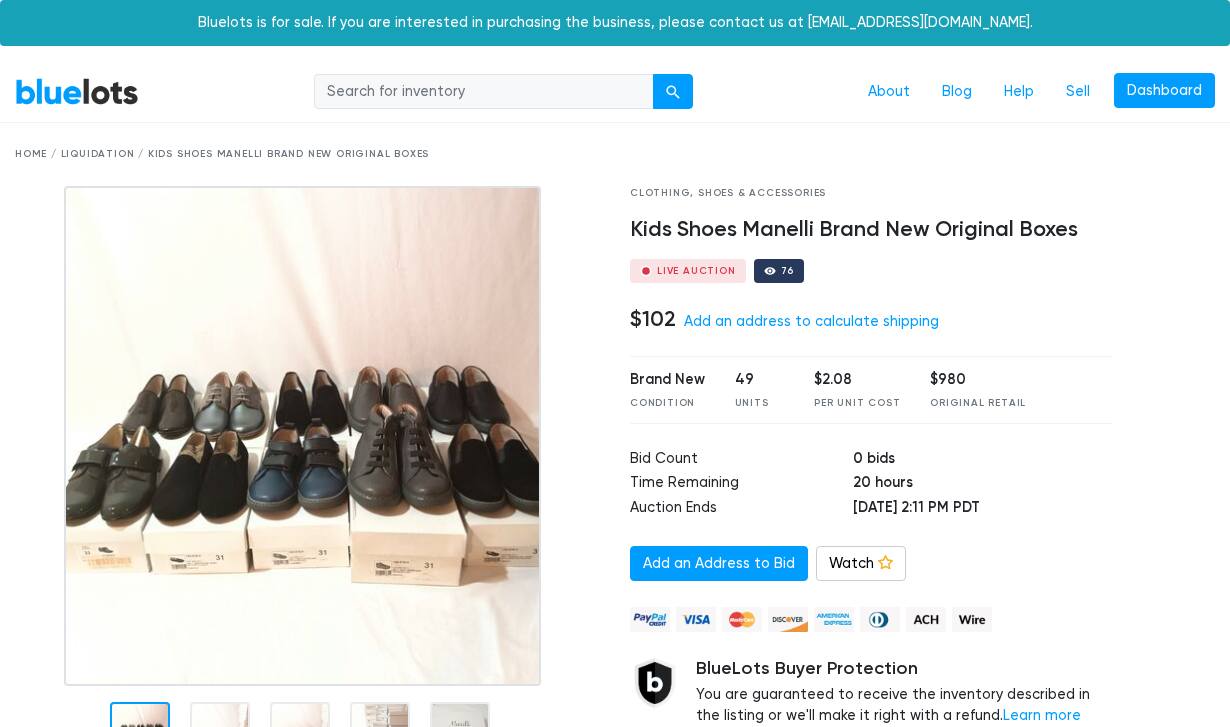
scroll to position [-12, 0]
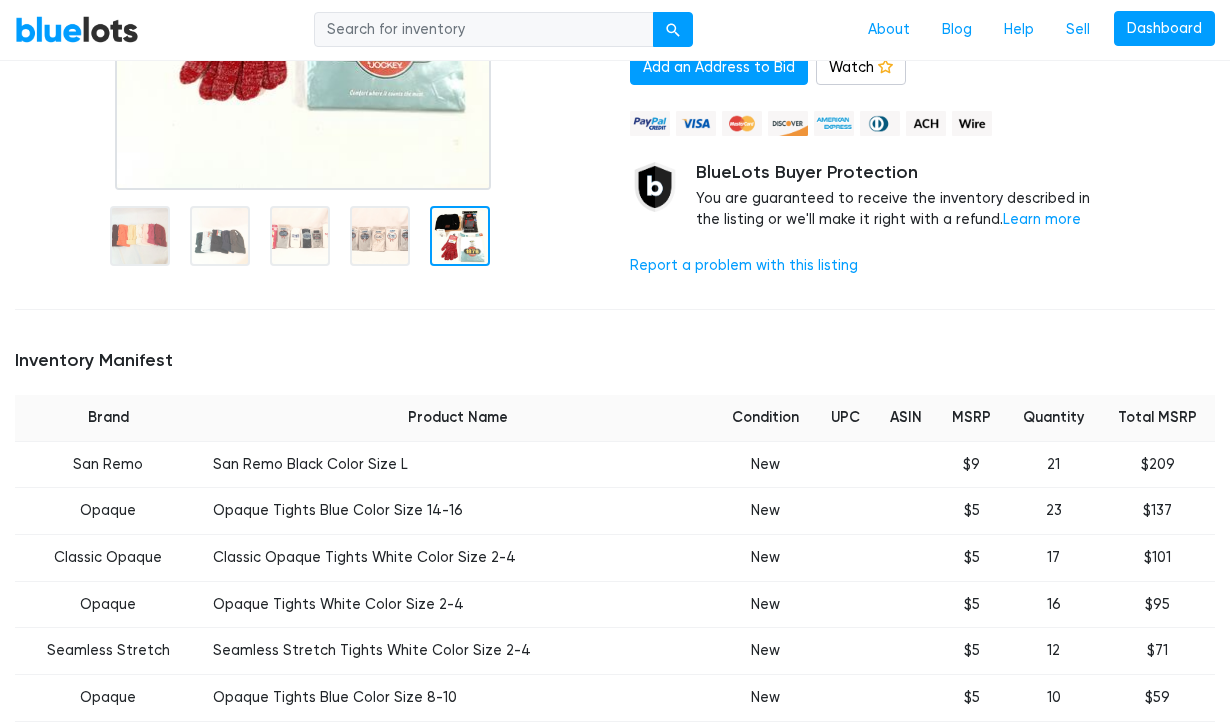
scroll to position [507, 0]
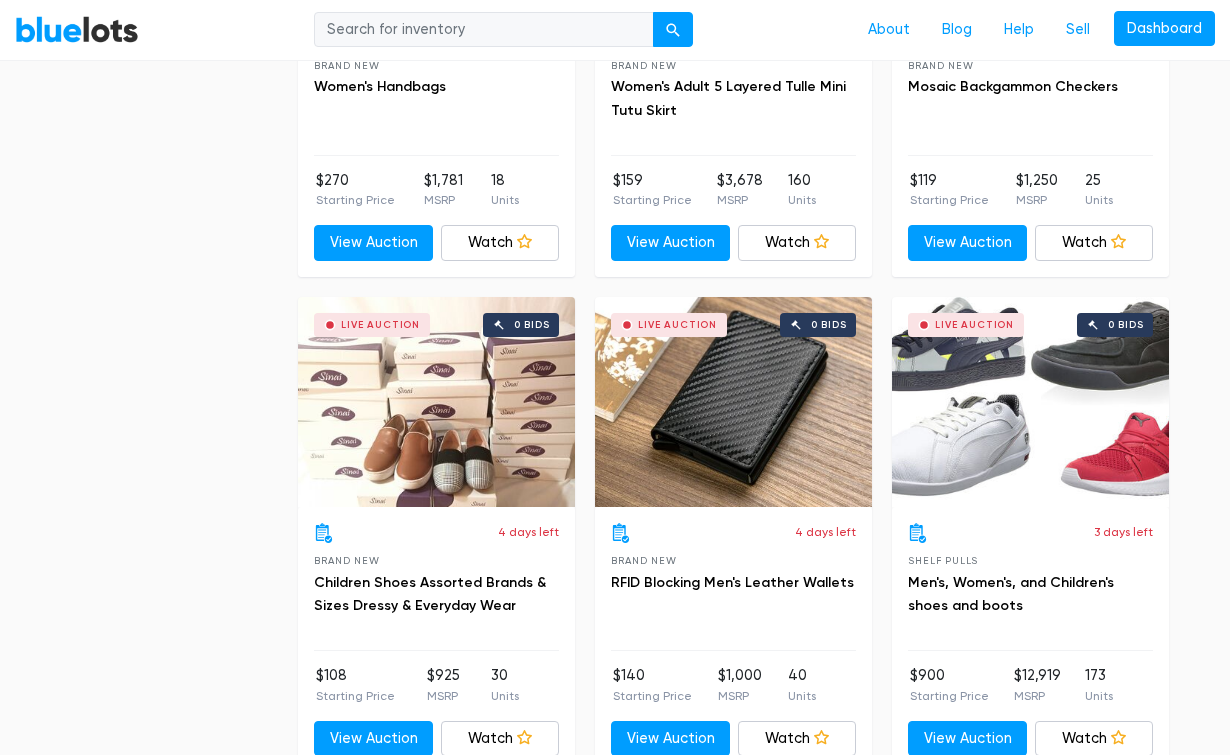
scroll to position [3044, 0]
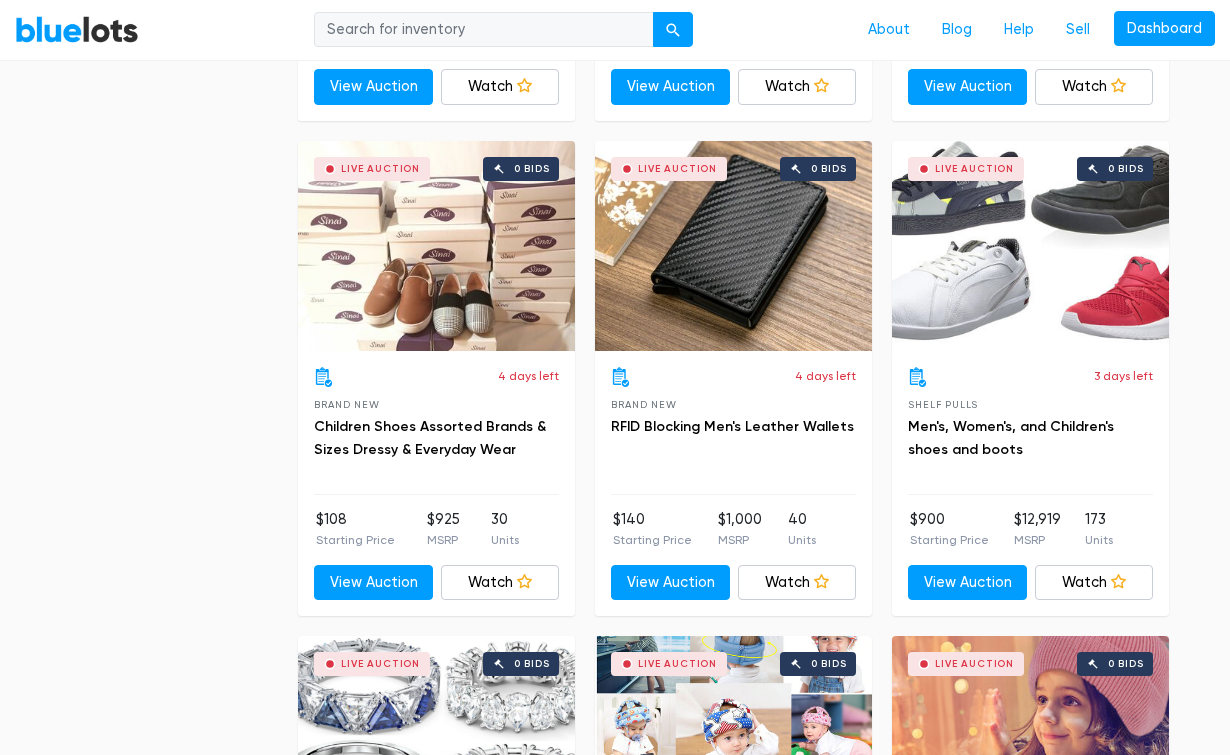
click at [412, 268] on div "Live Auction 0 bids" at bounding box center [436, 246] width 277 height 210
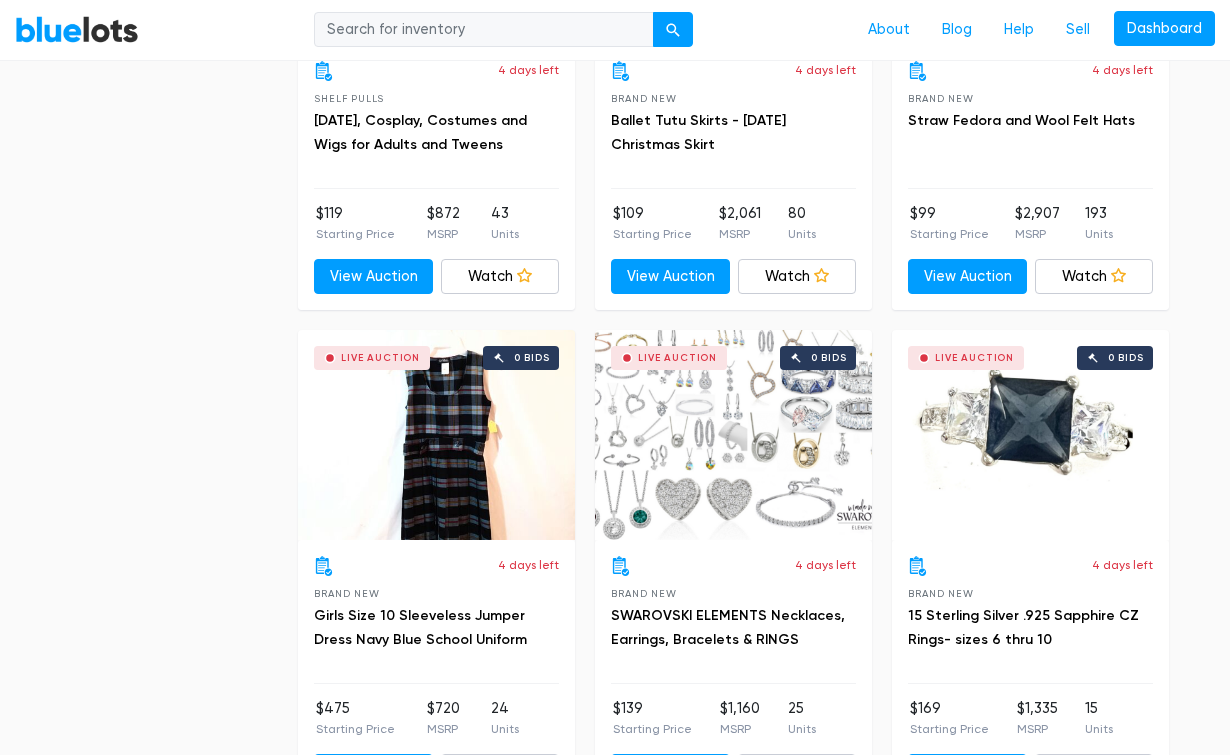
scroll to position [6094, 0]
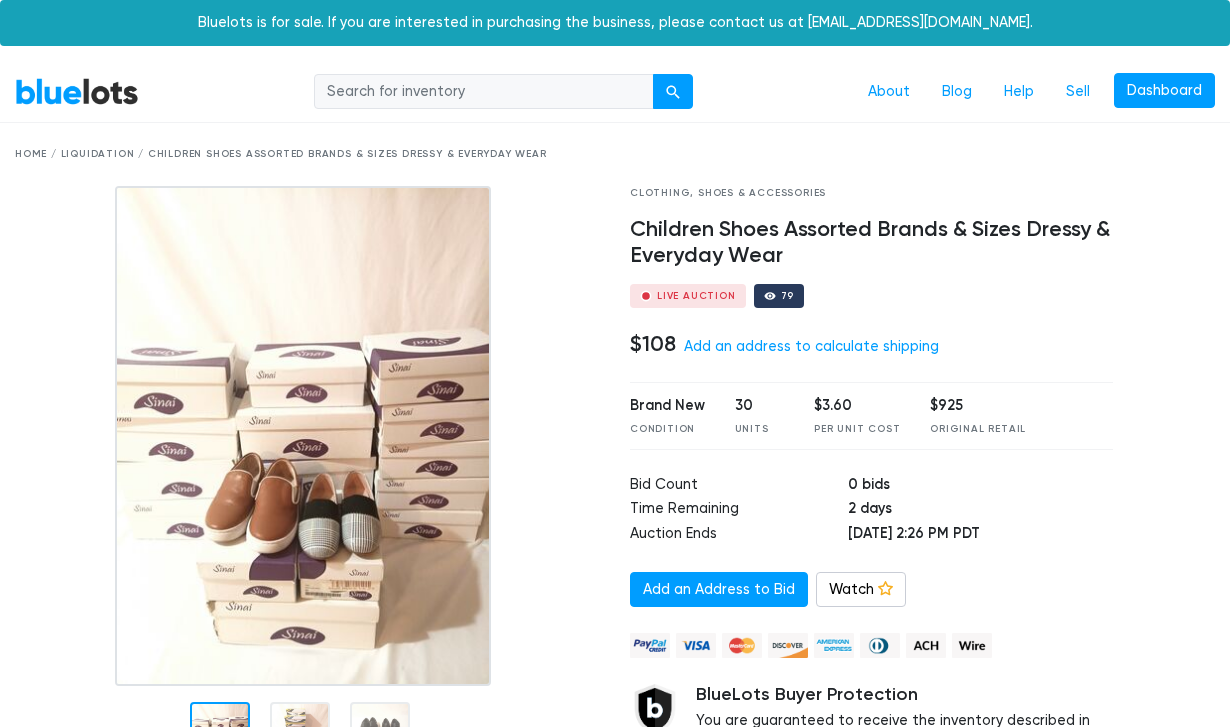
scroll to position [174, 0]
